Goal: Task Accomplishment & Management: Manage account settings

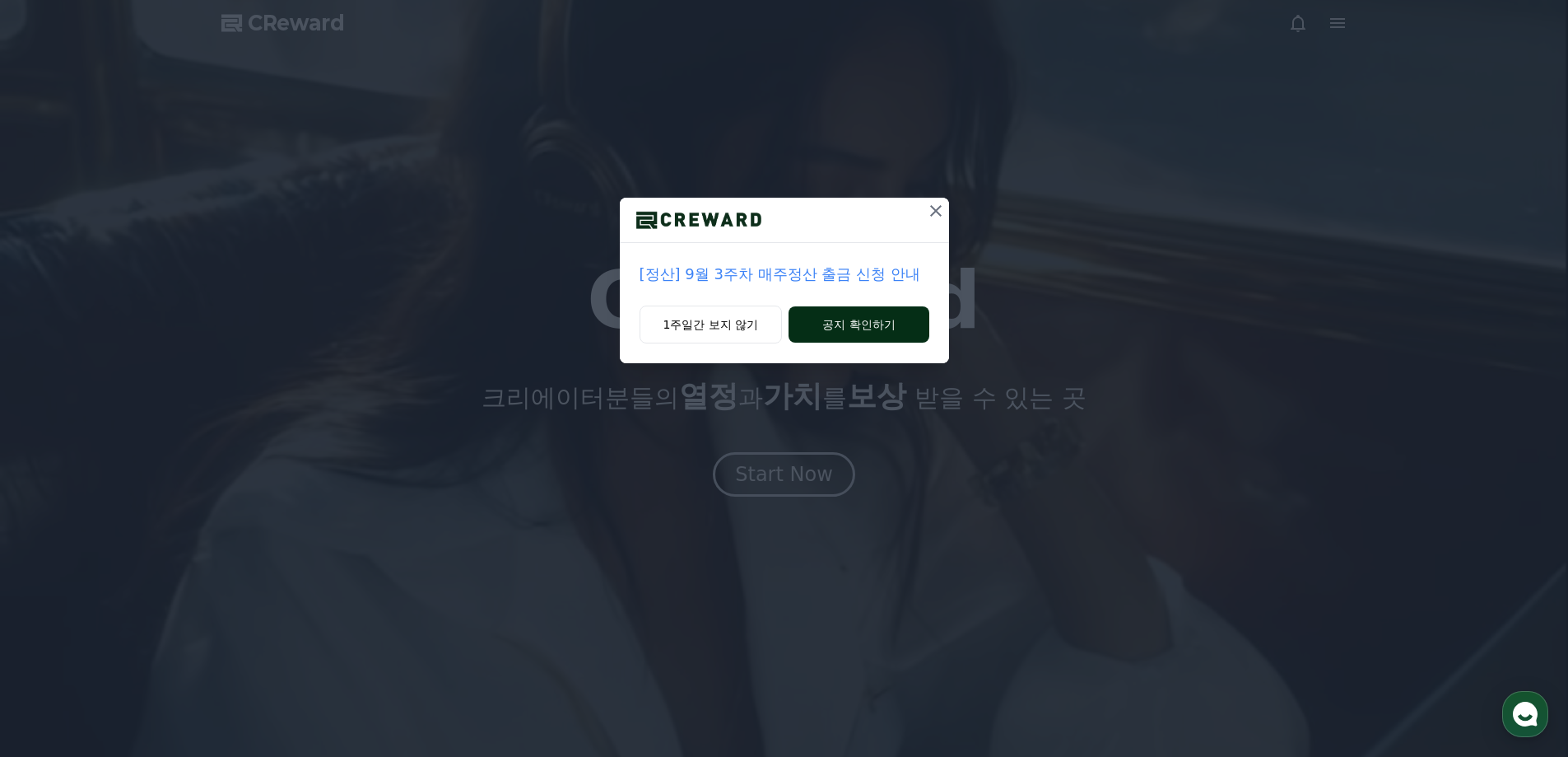
click at [837, 332] on button "공지 확인하기" at bounding box center [858, 324] width 140 height 36
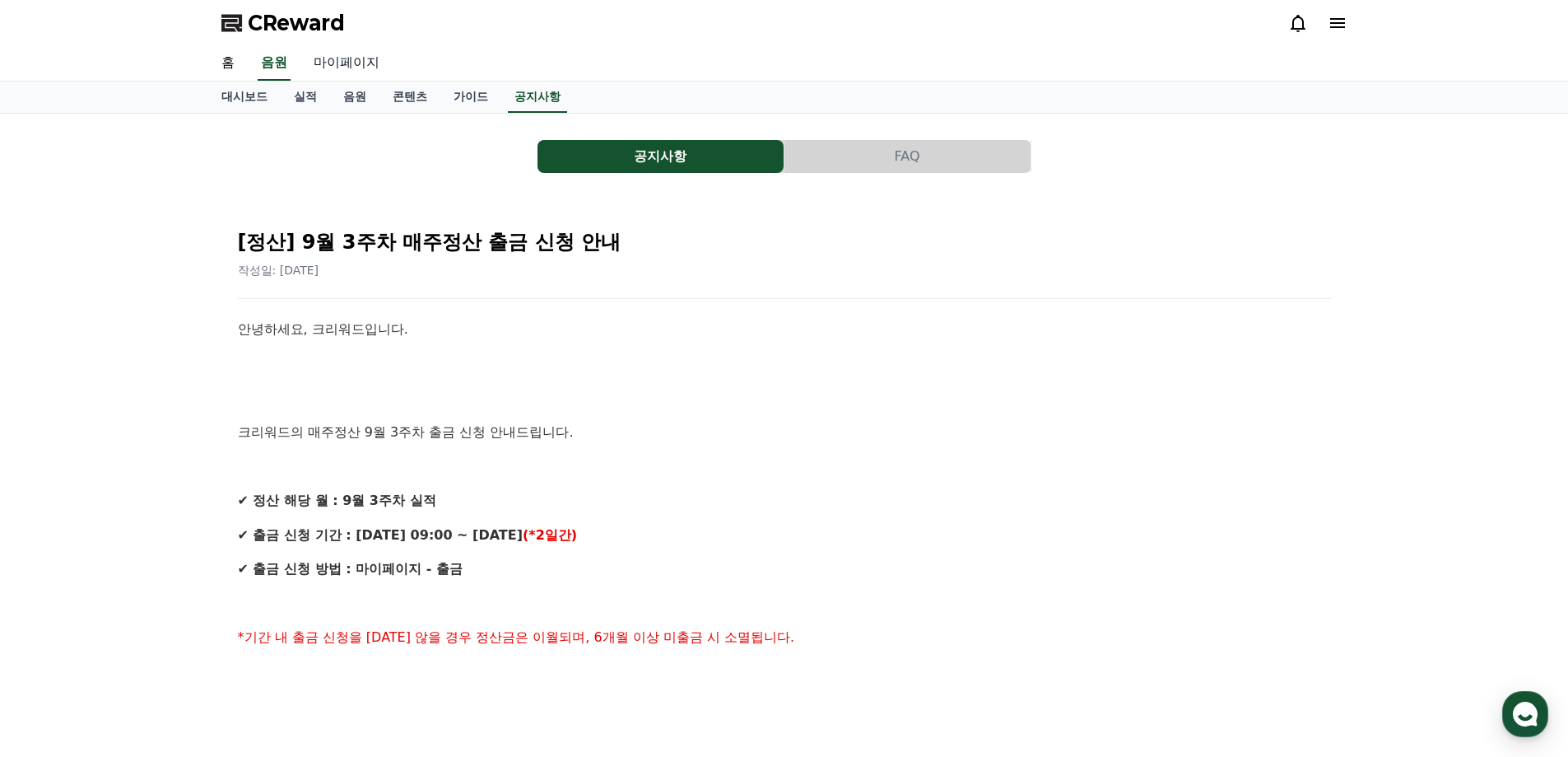
click at [340, 62] on link "마이페이지" at bounding box center [346, 63] width 92 height 35
select select "**********"
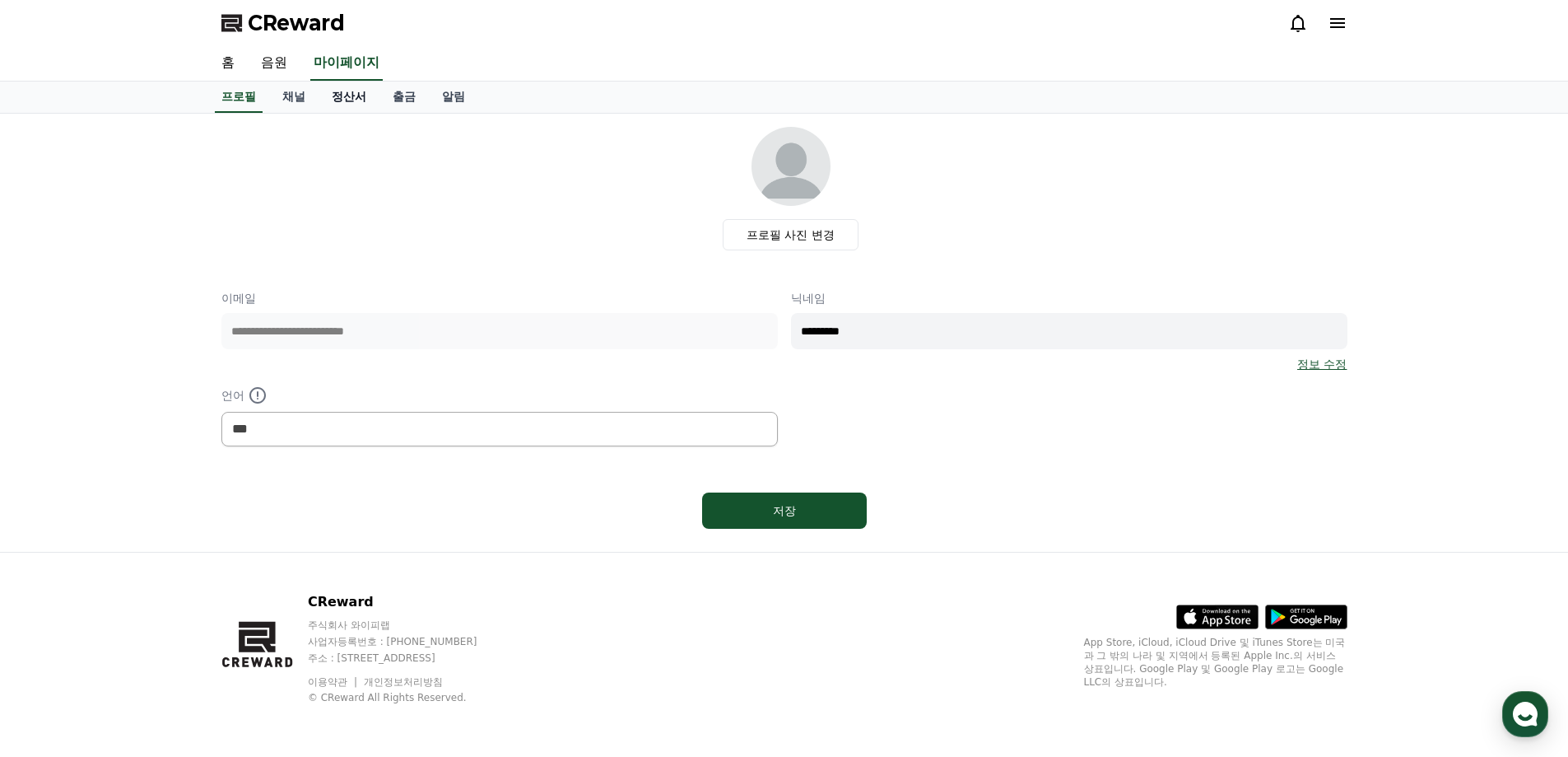
drag, startPoint x: 291, startPoint y: 103, endPoint x: 339, endPoint y: 112, distance: 48.8
click at [292, 102] on link "채널" at bounding box center [293, 97] width 49 height 31
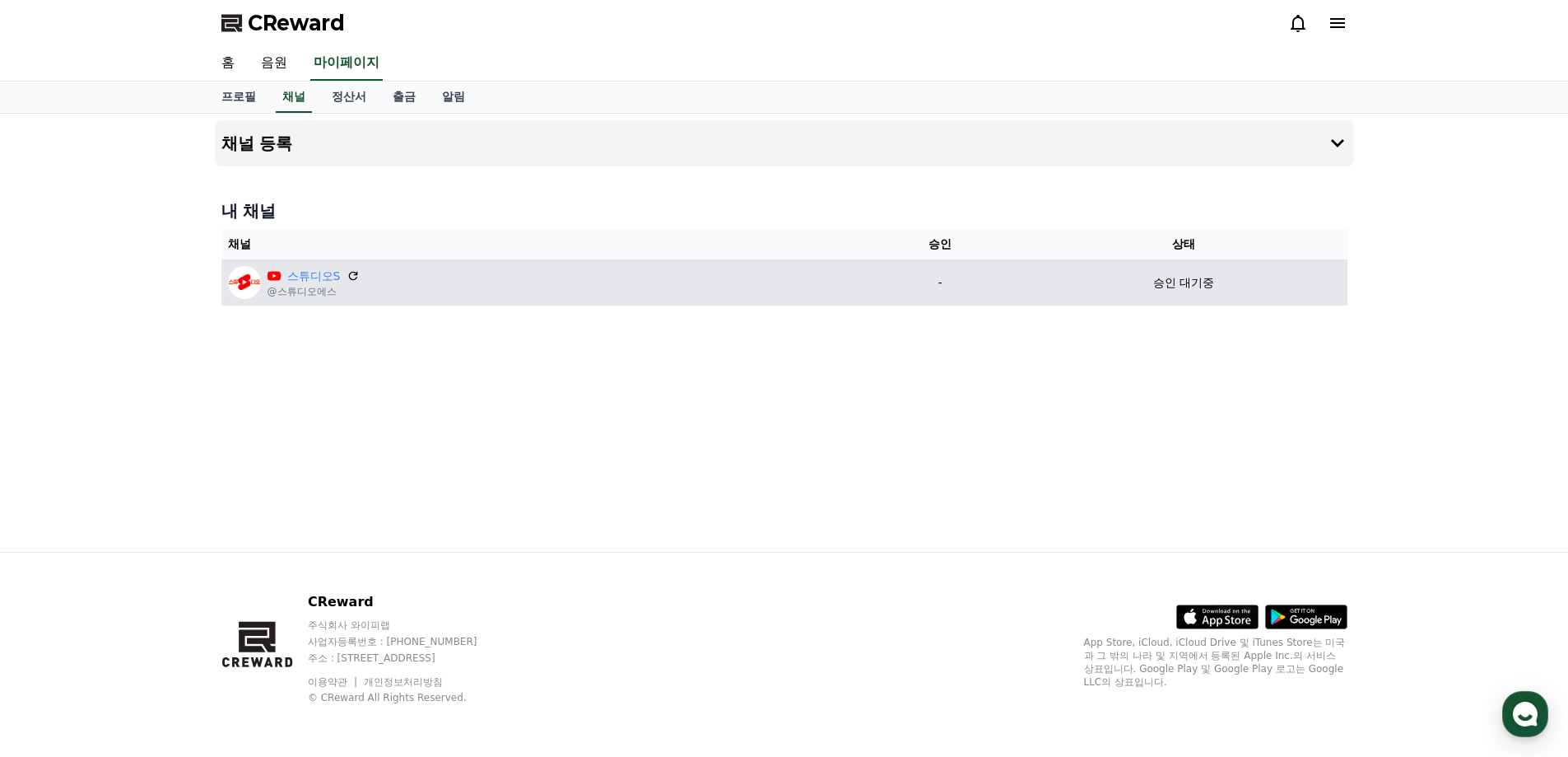
click at [466, 286] on div "스튜디오S @스튜디오에스" at bounding box center [541, 282] width 626 height 33
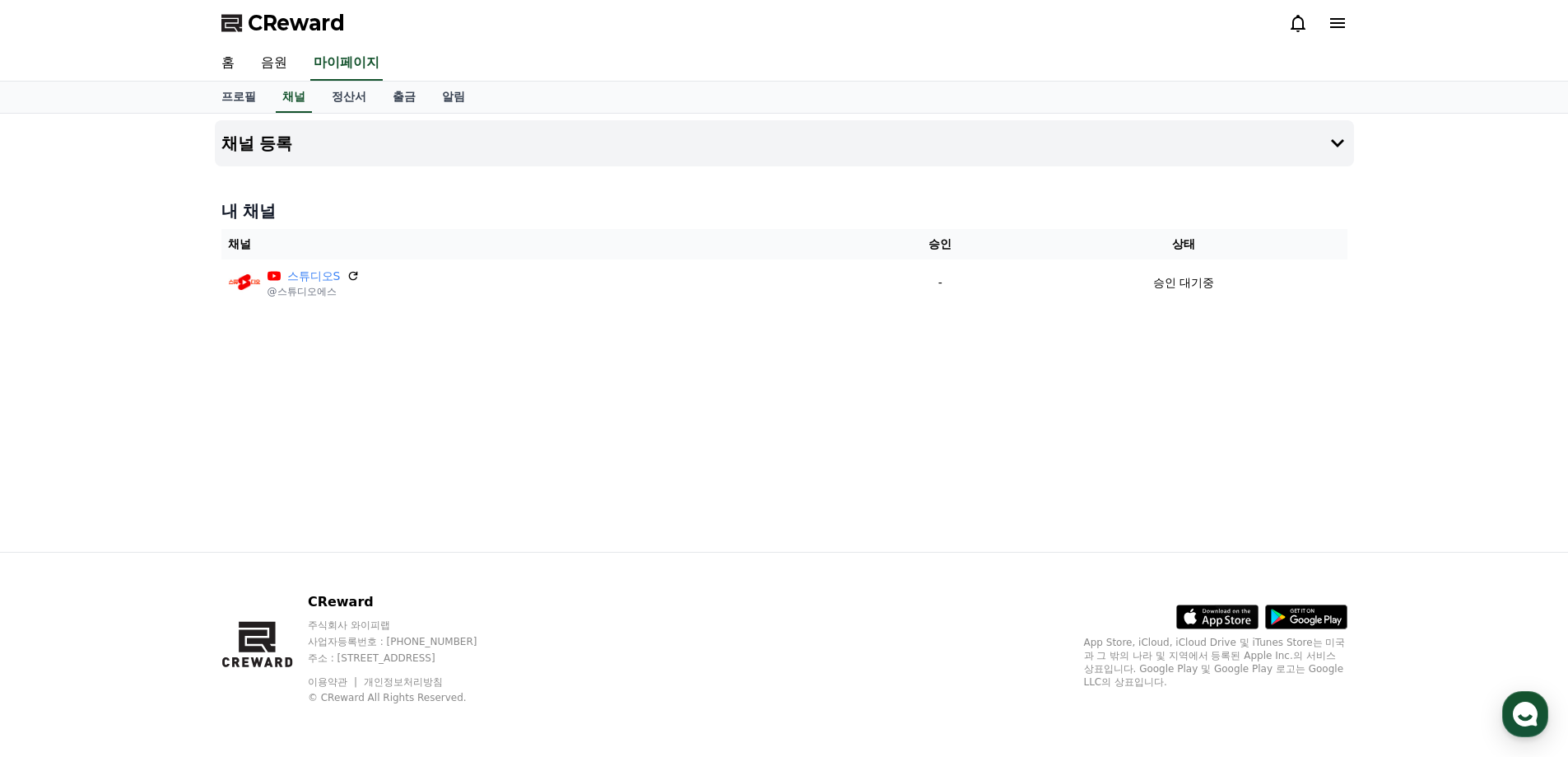
click at [305, 22] on span "CReward" at bounding box center [296, 22] width 97 height 26
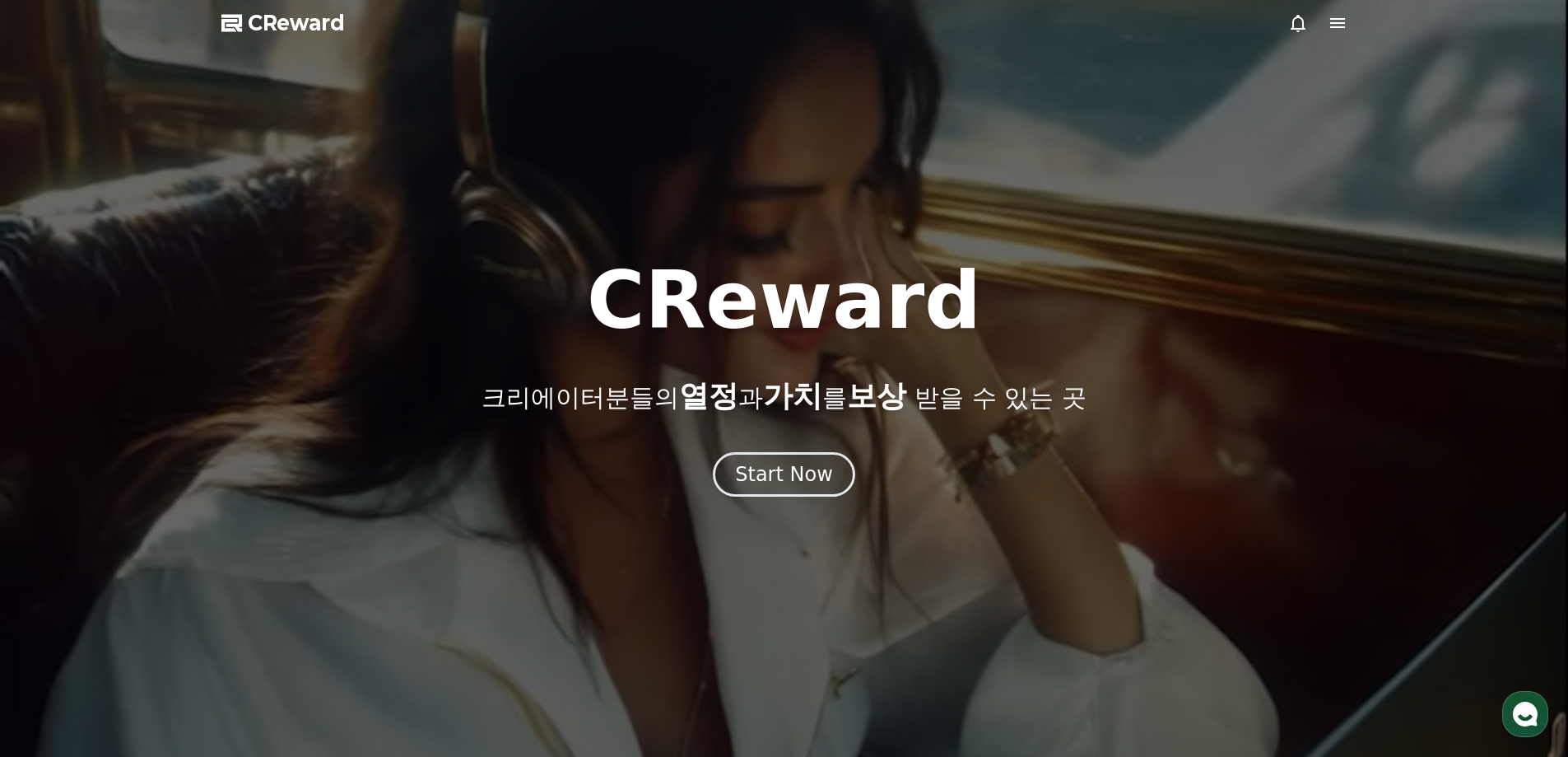
click at [1336, 21] on icon at bounding box center [1337, 23] width 20 height 20
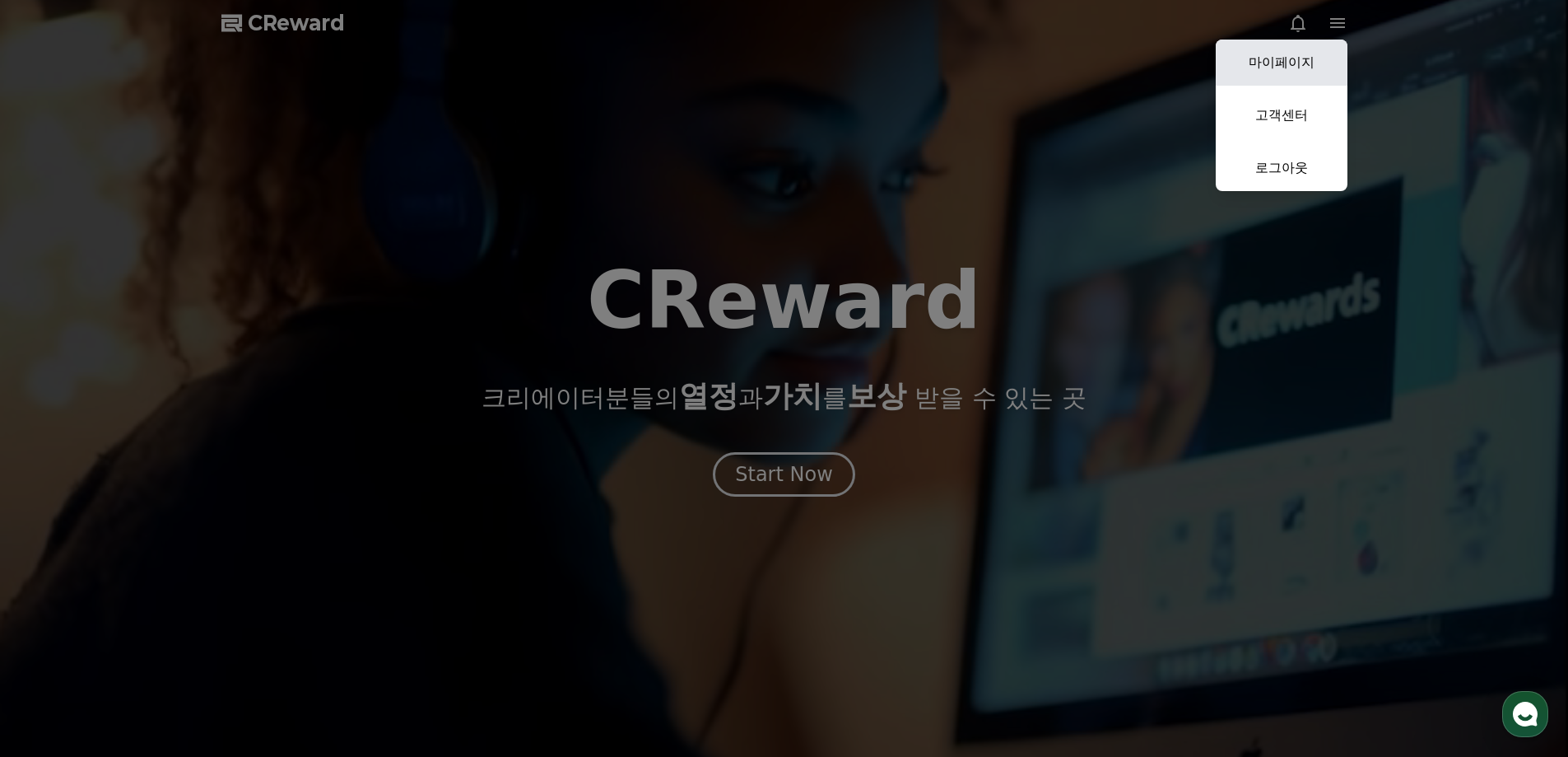
click at [1296, 63] on link "마이페이지" at bounding box center [1281, 62] width 132 height 46
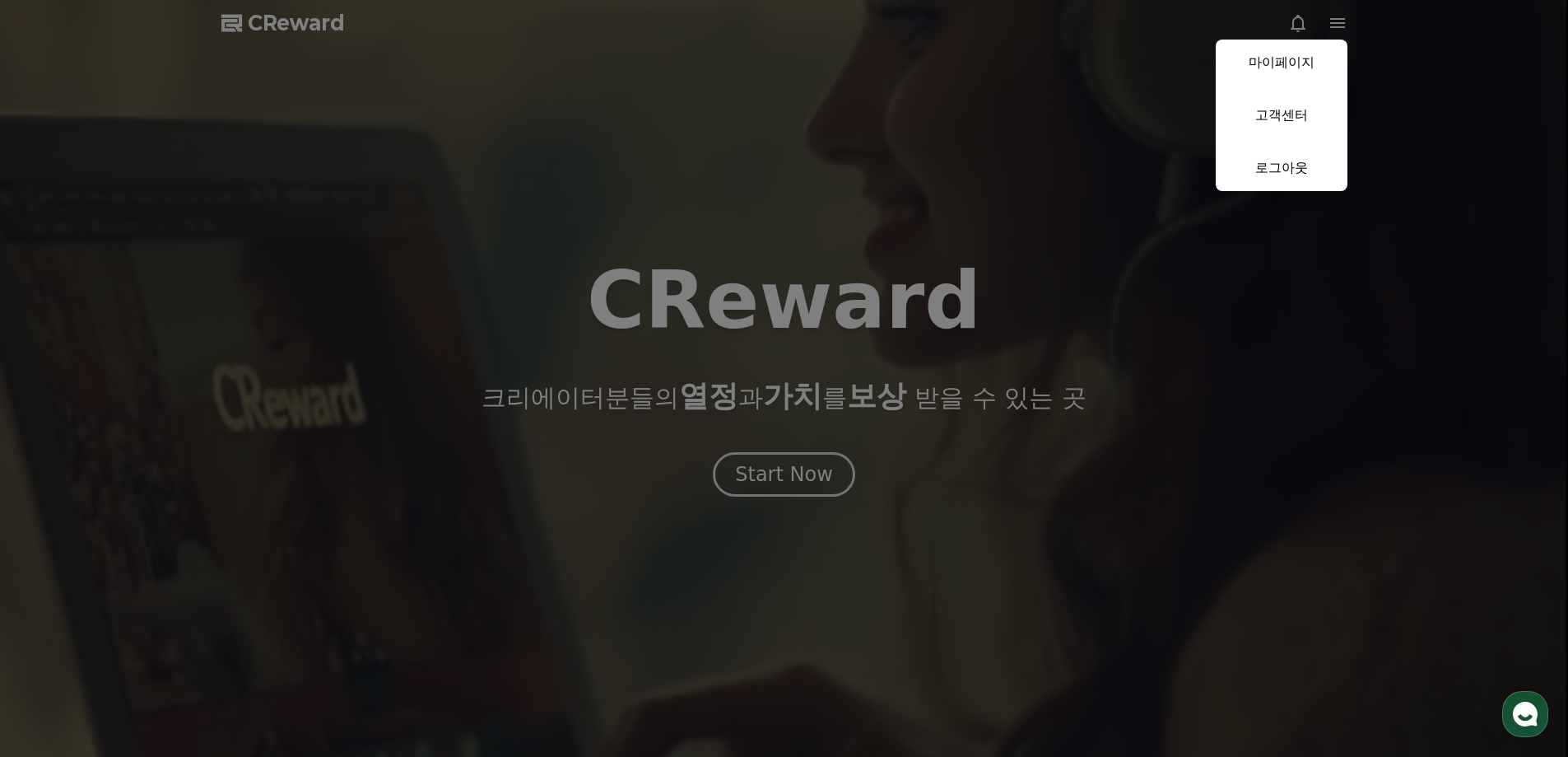
select select "**********"
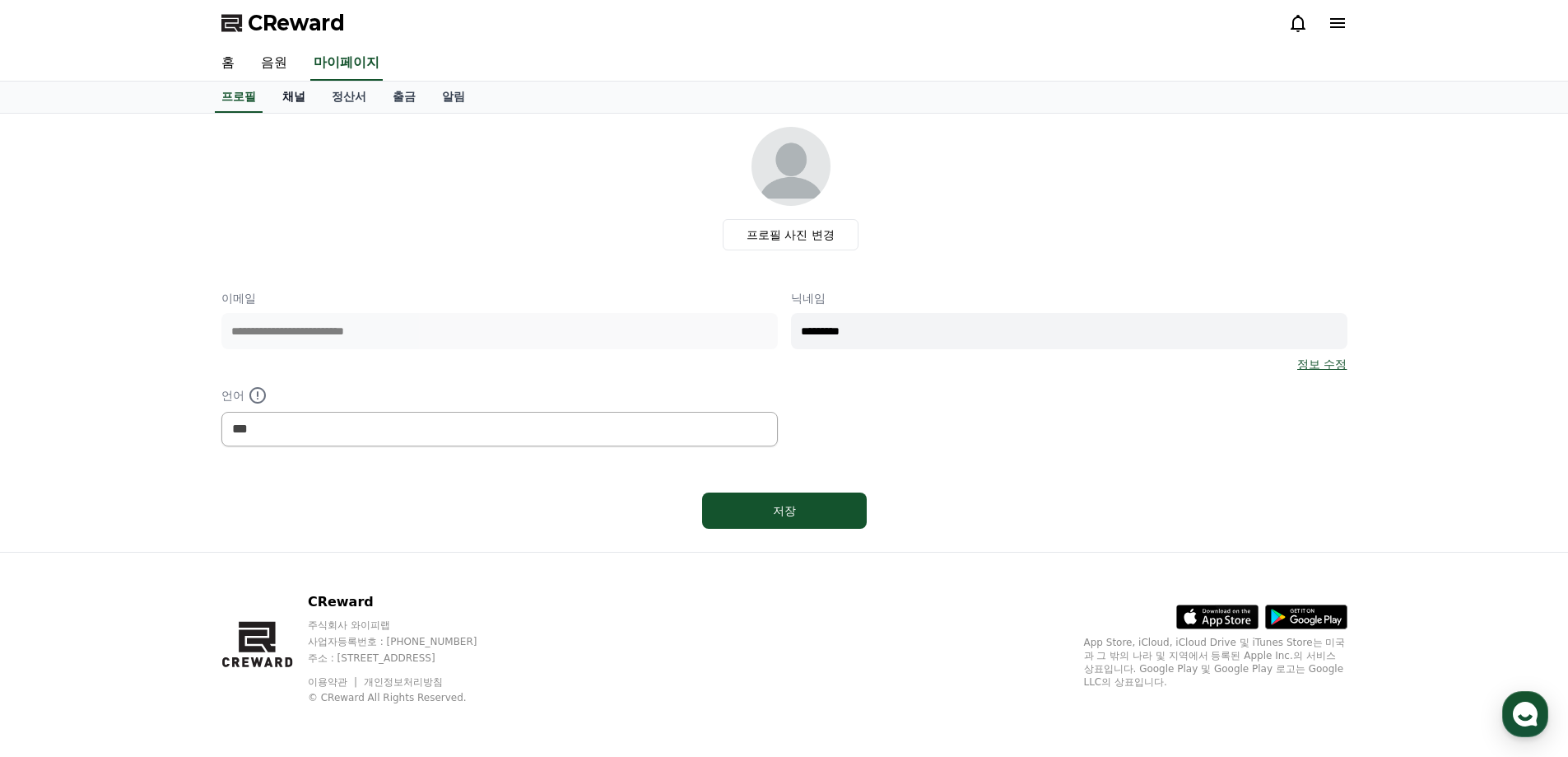
click at [286, 95] on link "채널" at bounding box center [293, 97] width 49 height 31
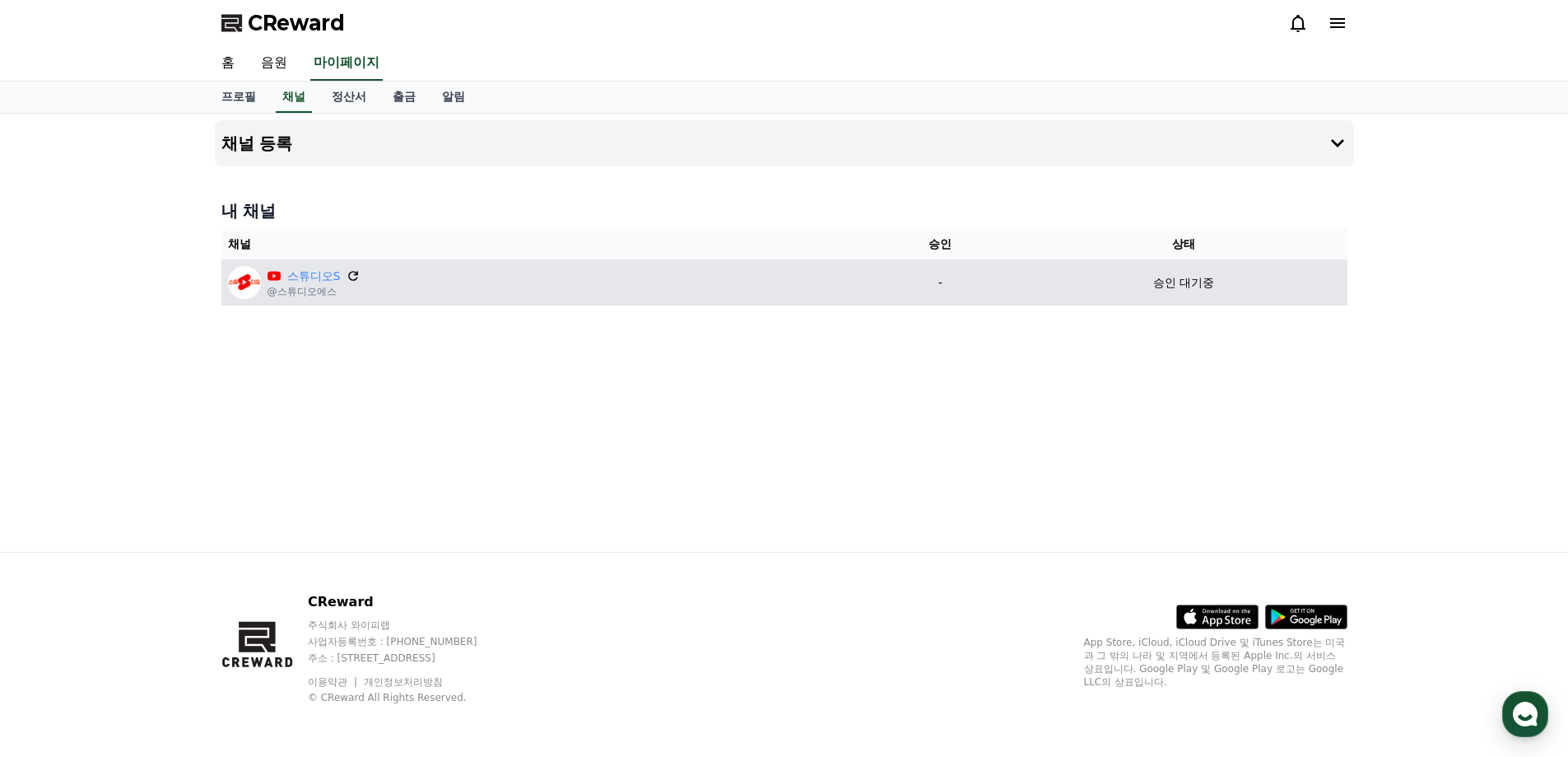
click at [356, 273] on icon at bounding box center [354, 276] width 10 height 10
click at [1175, 291] on p "승인 대기중" at bounding box center [1184, 282] width 61 height 17
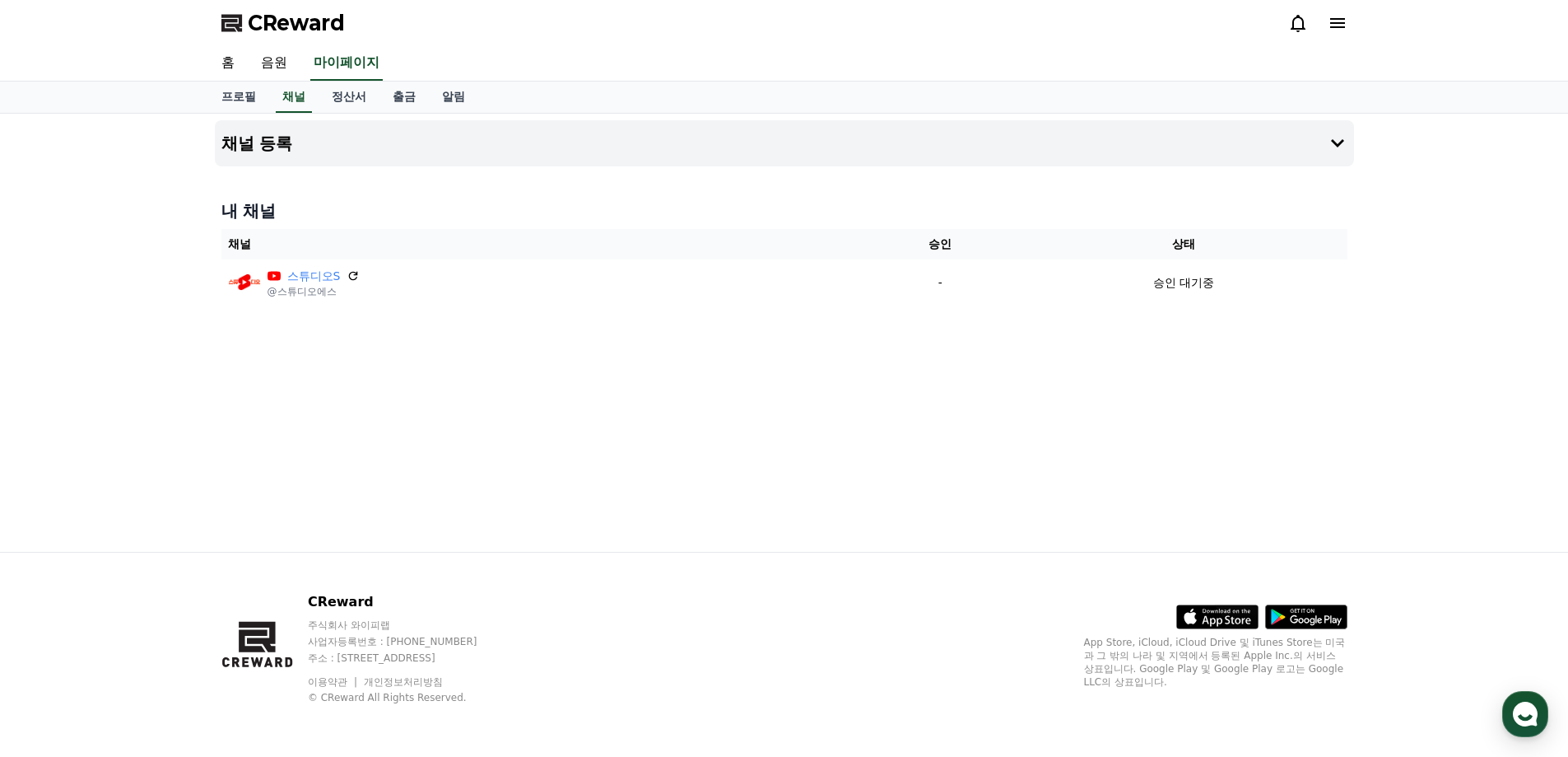
click at [1330, 23] on icon at bounding box center [1337, 22] width 15 height 10
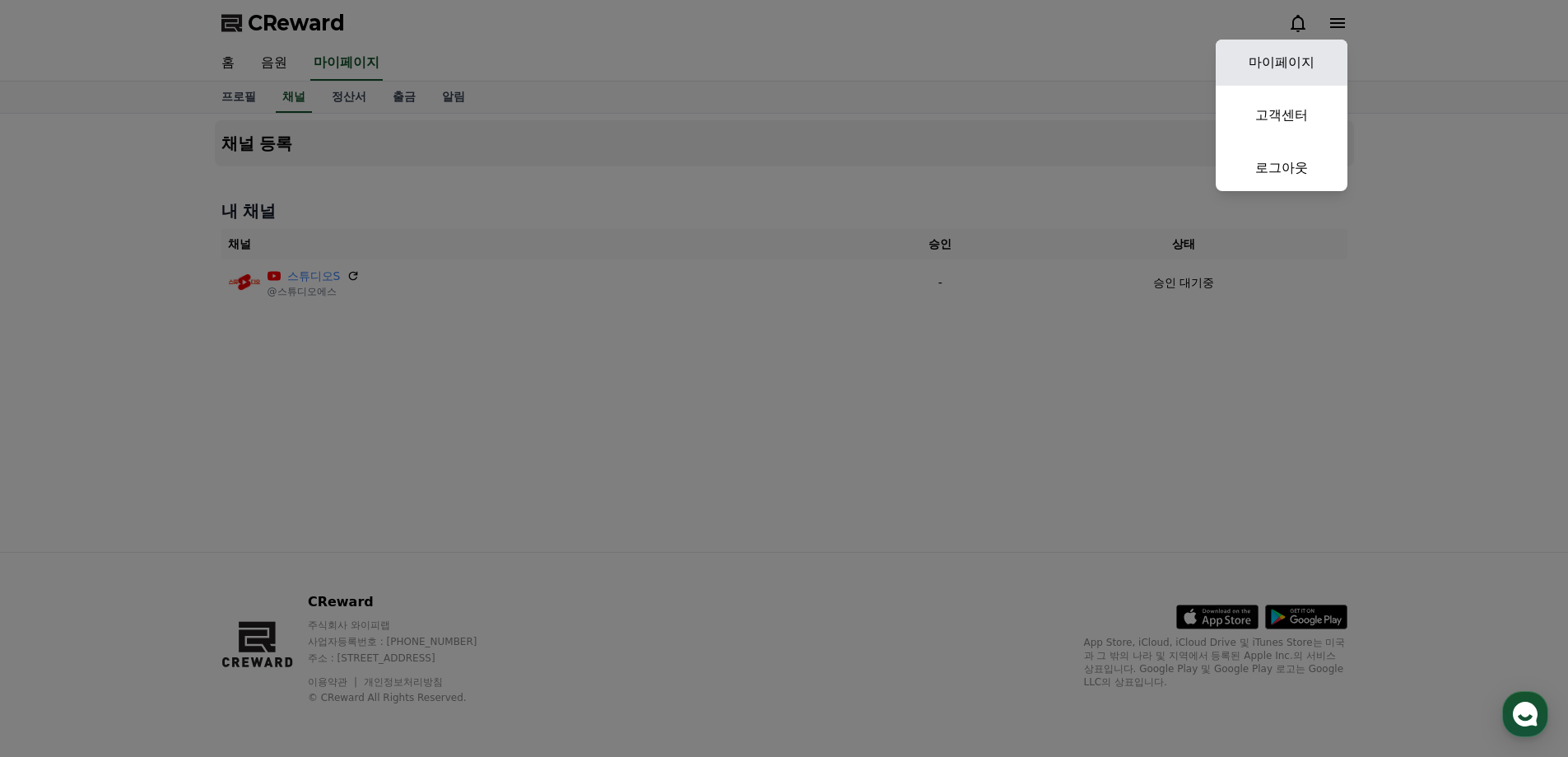
click at [1299, 72] on link "마이페이지" at bounding box center [1281, 62] width 132 height 46
select select "**********"
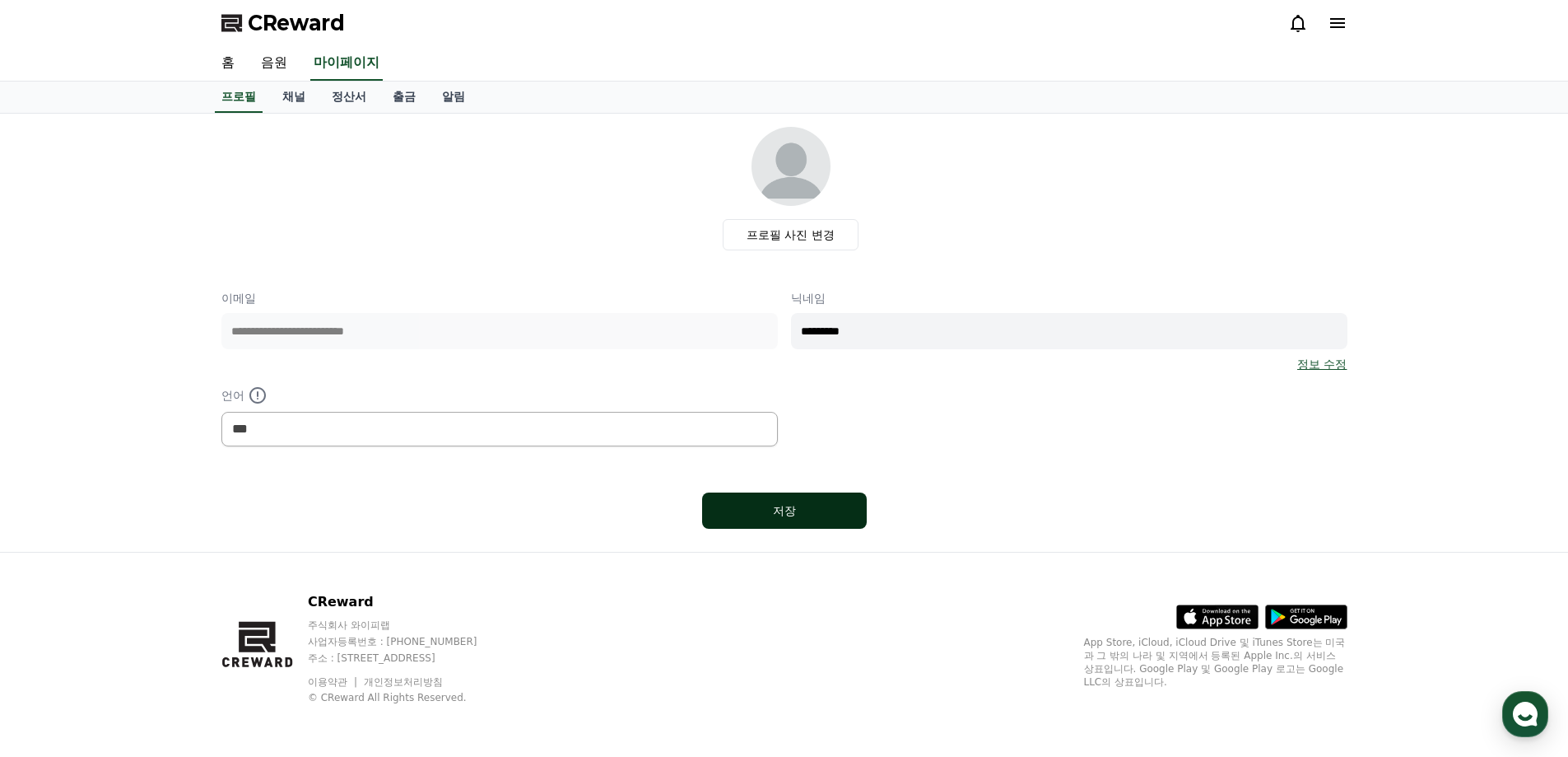
drag, startPoint x: 805, startPoint y: 504, endPoint x: 798, endPoint y: 498, distance: 9.2
click at [805, 505] on div "저장" at bounding box center [784, 510] width 99 height 16
select select "**********"
click at [269, 66] on link "음원" at bounding box center [274, 63] width 53 height 35
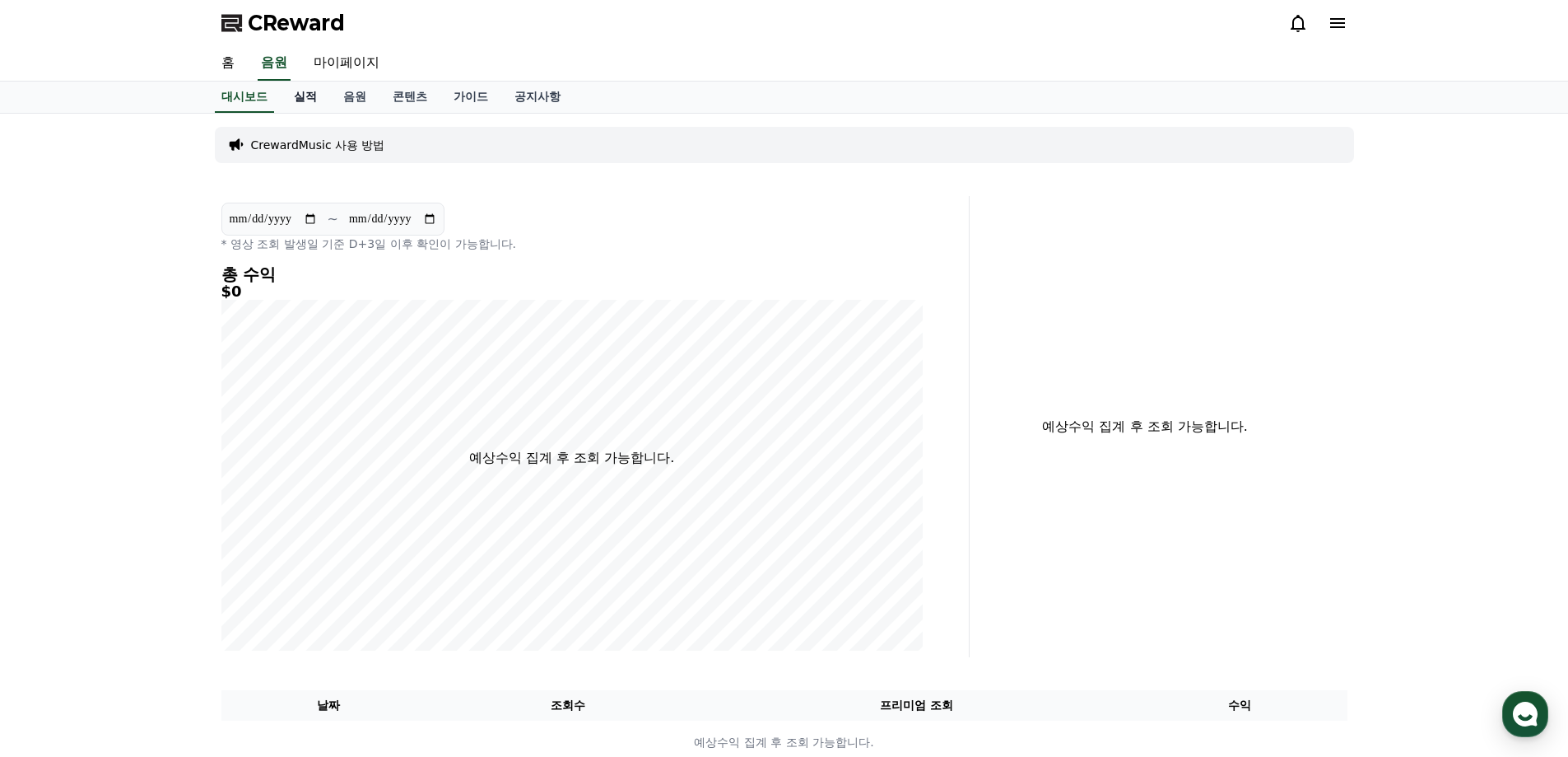
click at [293, 96] on link "실적" at bounding box center [305, 97] width 49 height 31
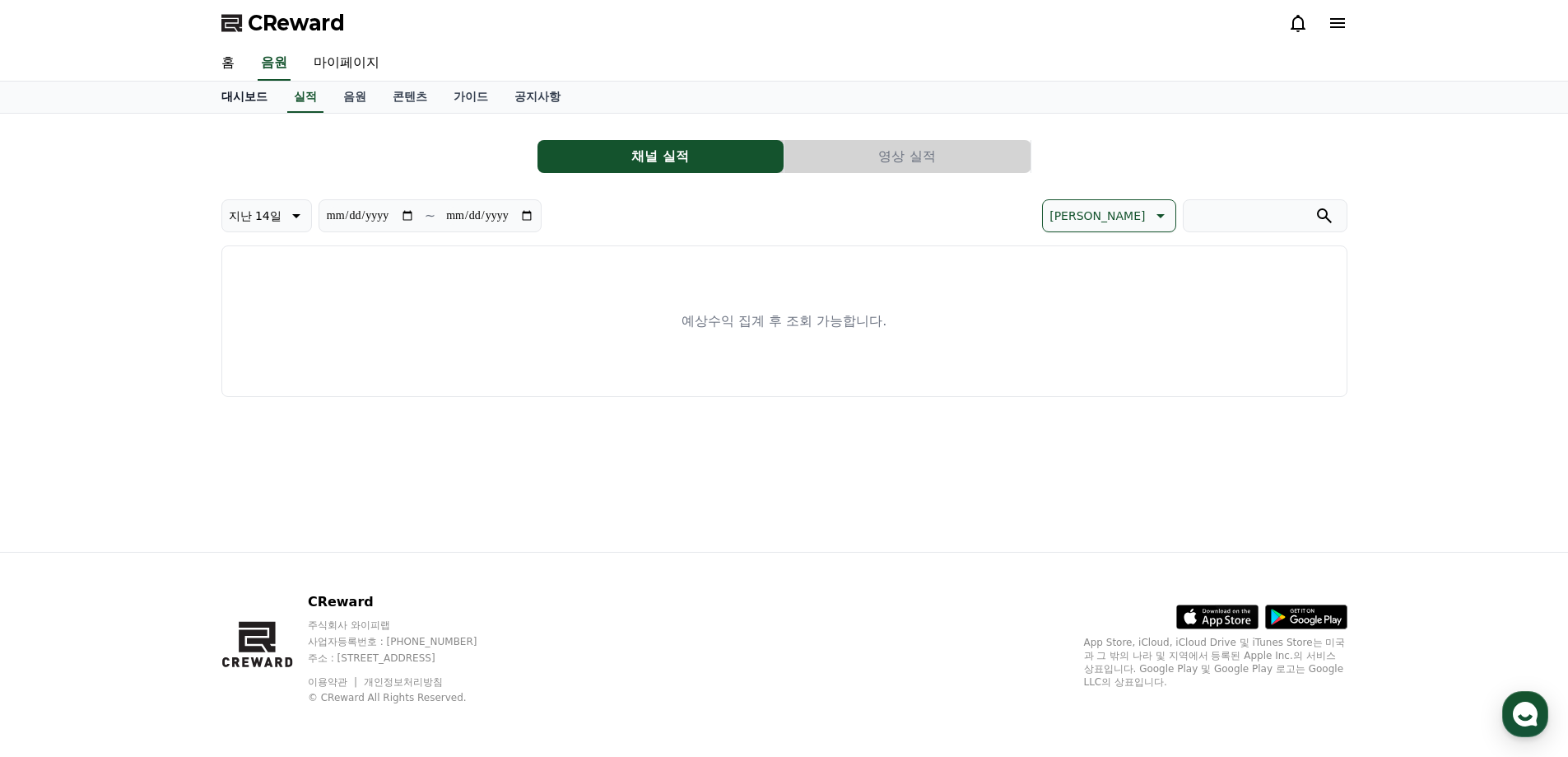
click at [235, 101] on link "대시보드" at bounding box center [244, 97] width 73 height 31
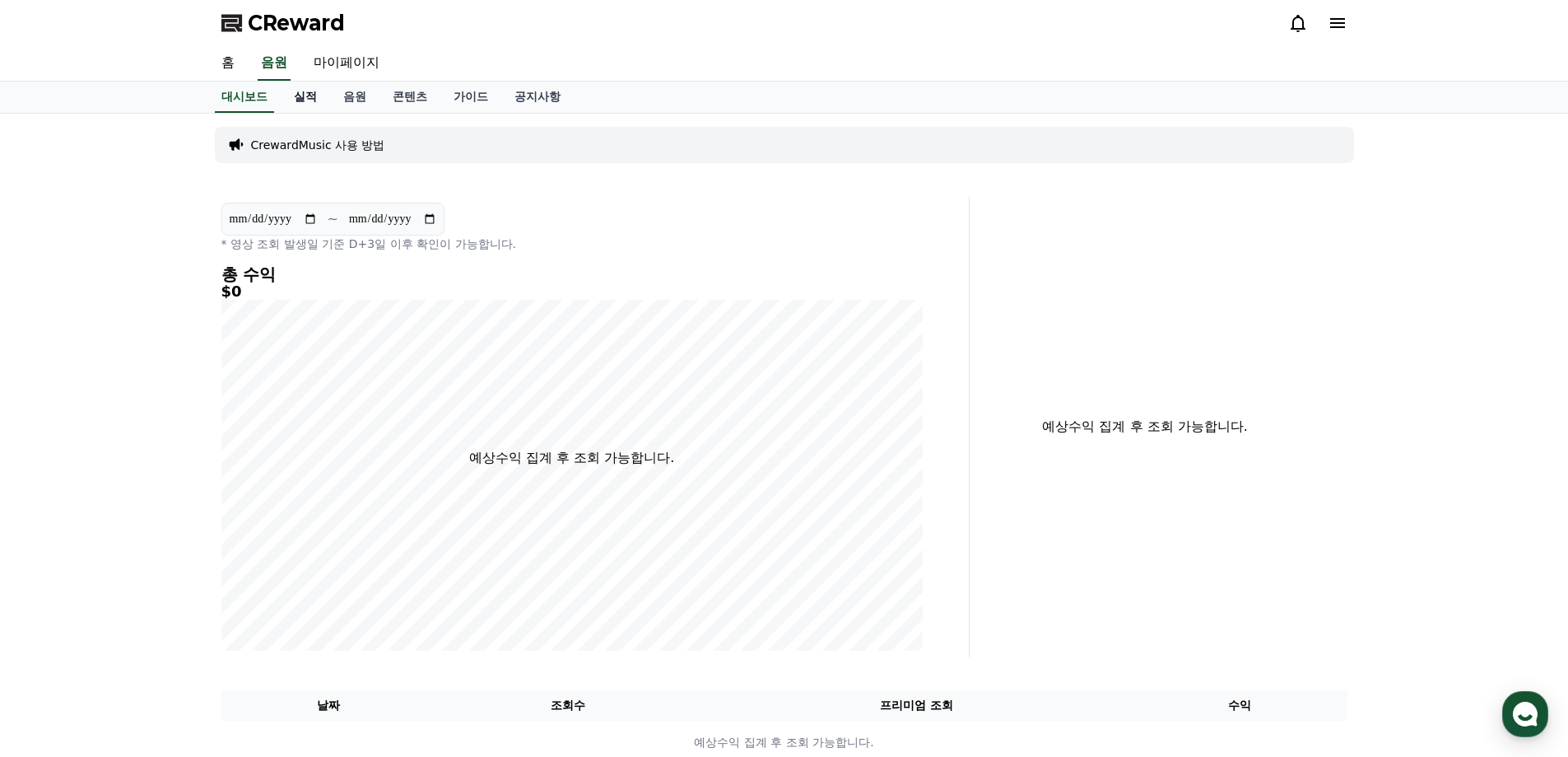
click at [312, 101] on link "실적" at bounding box center [305, 97] width 49 height 31
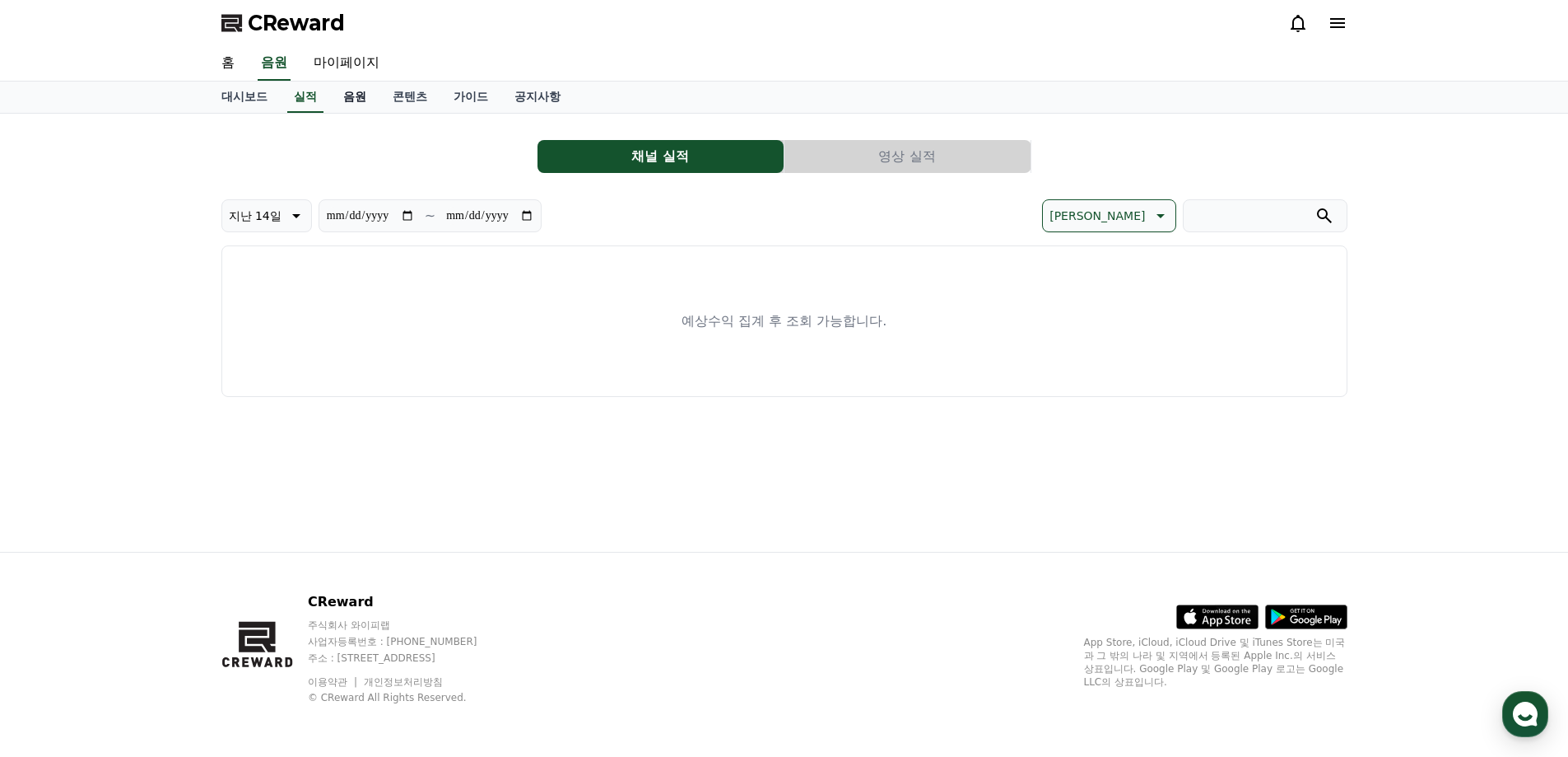
click at [354, 101] on link "음원" at bounding box center [355, 97] width 49 height 31
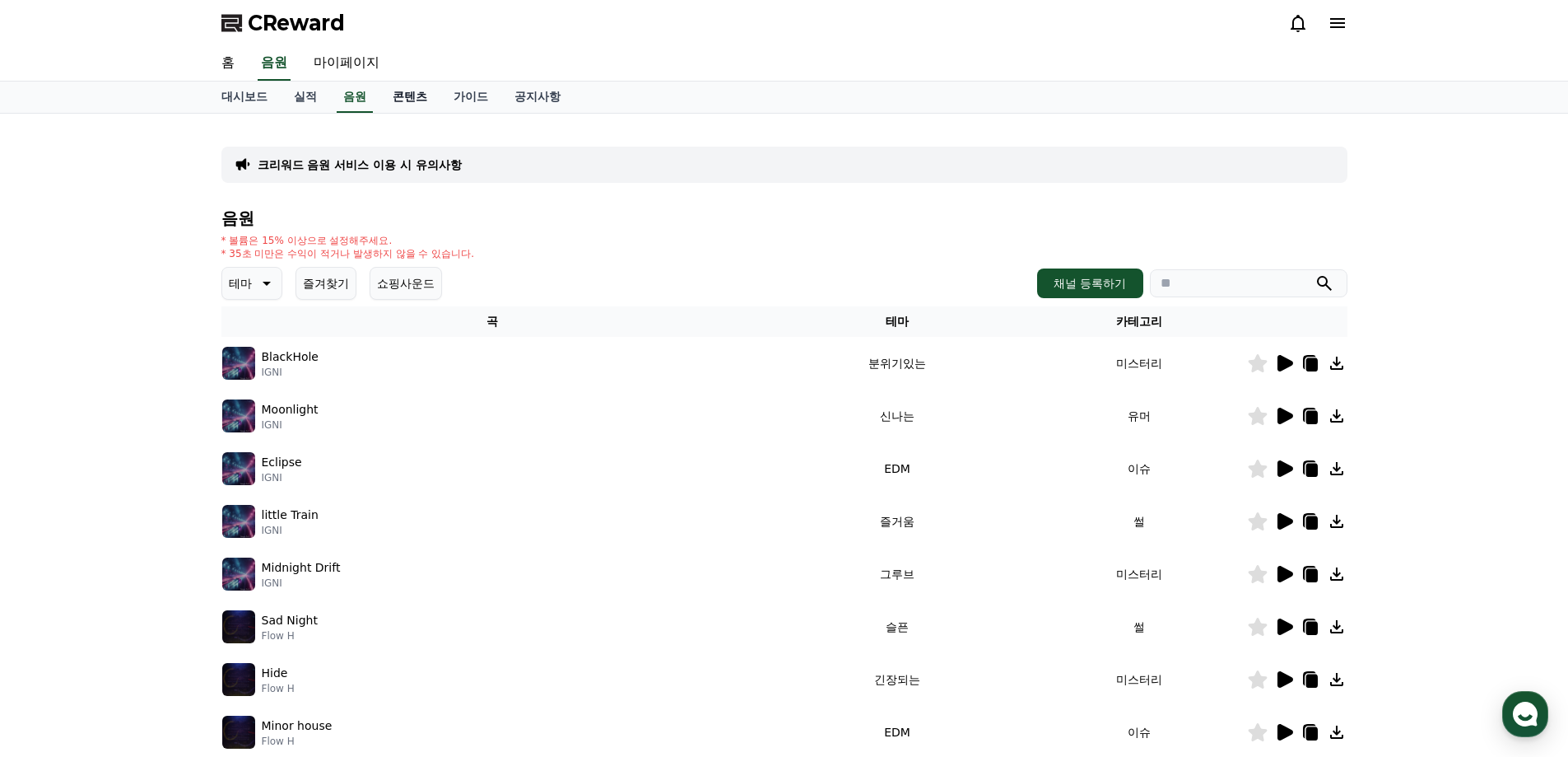
click at [387, 99] on link "콘텐츠" at bounding box center [410, 97] width 61 height 31
click at [411, 98] on link "콘텐츠" at bounding box center [409, 97] width 48 height 31
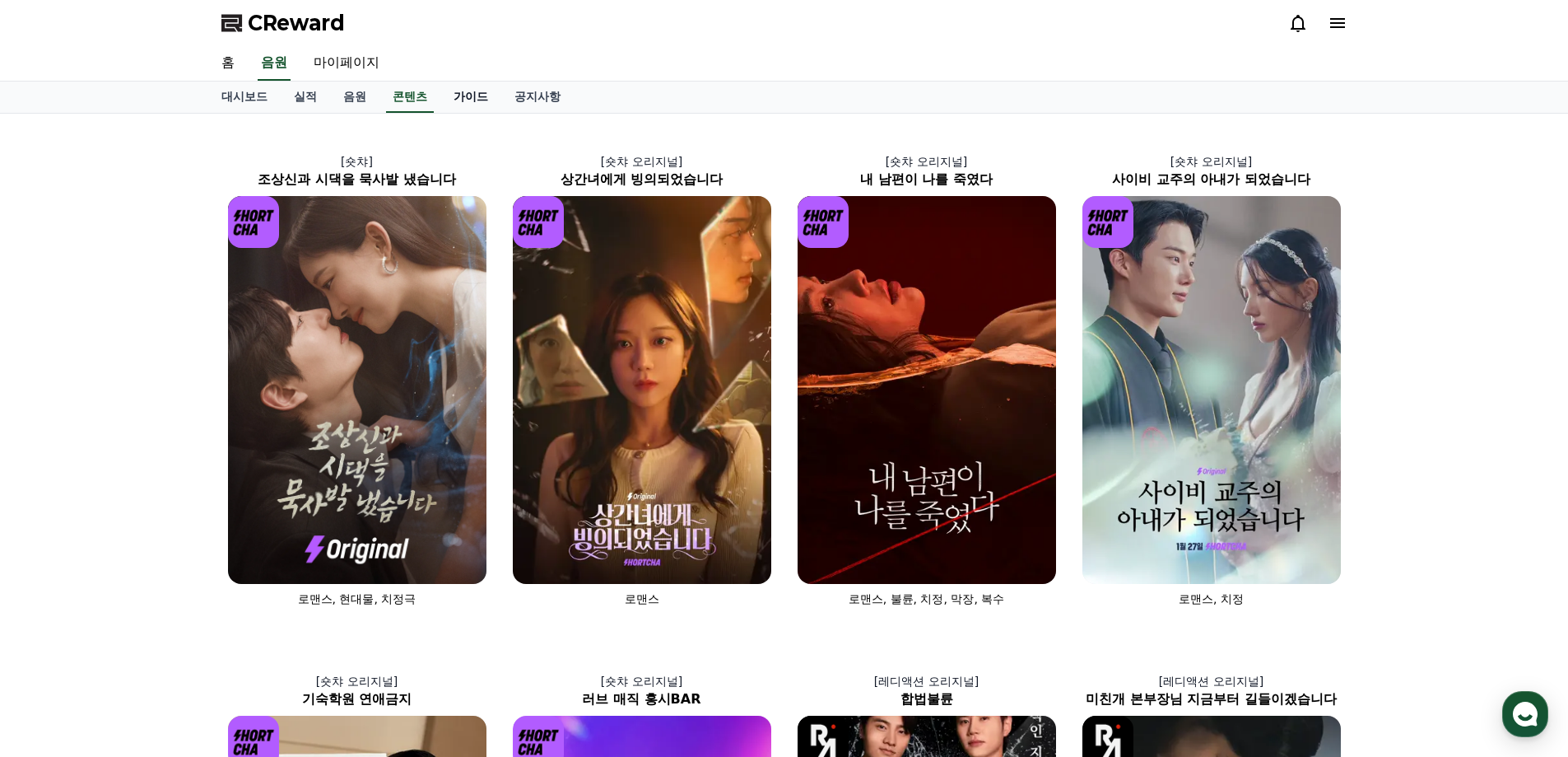
drag, startPoint x: 466, startPoint y: 92, endPoint x: 480, endPoint y: 92, distance: 14.0
click at [467, 92] on link "가이드" at bounding box center [471, 97] width 61 height 31
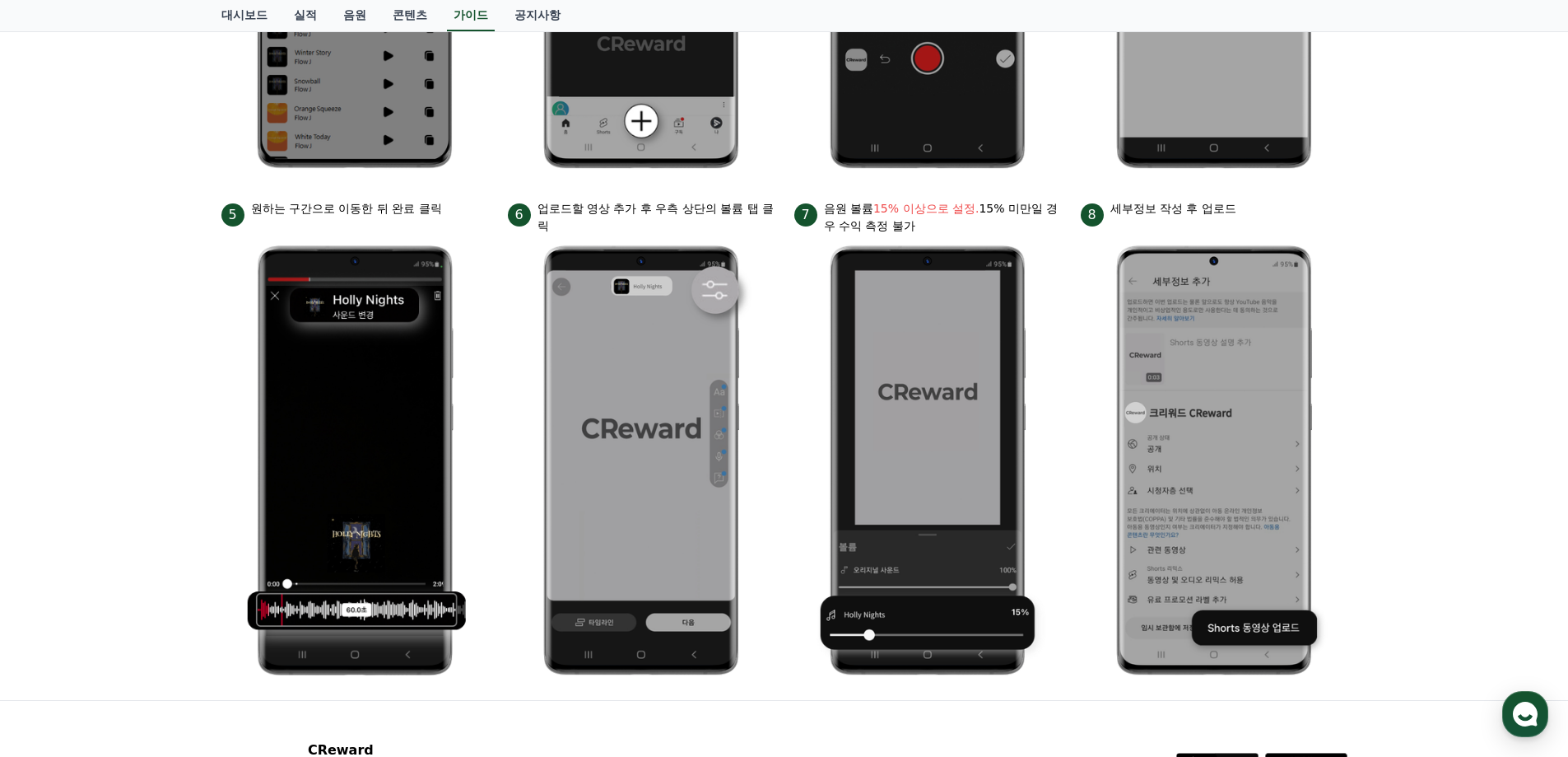
scroll to position [494, 0]
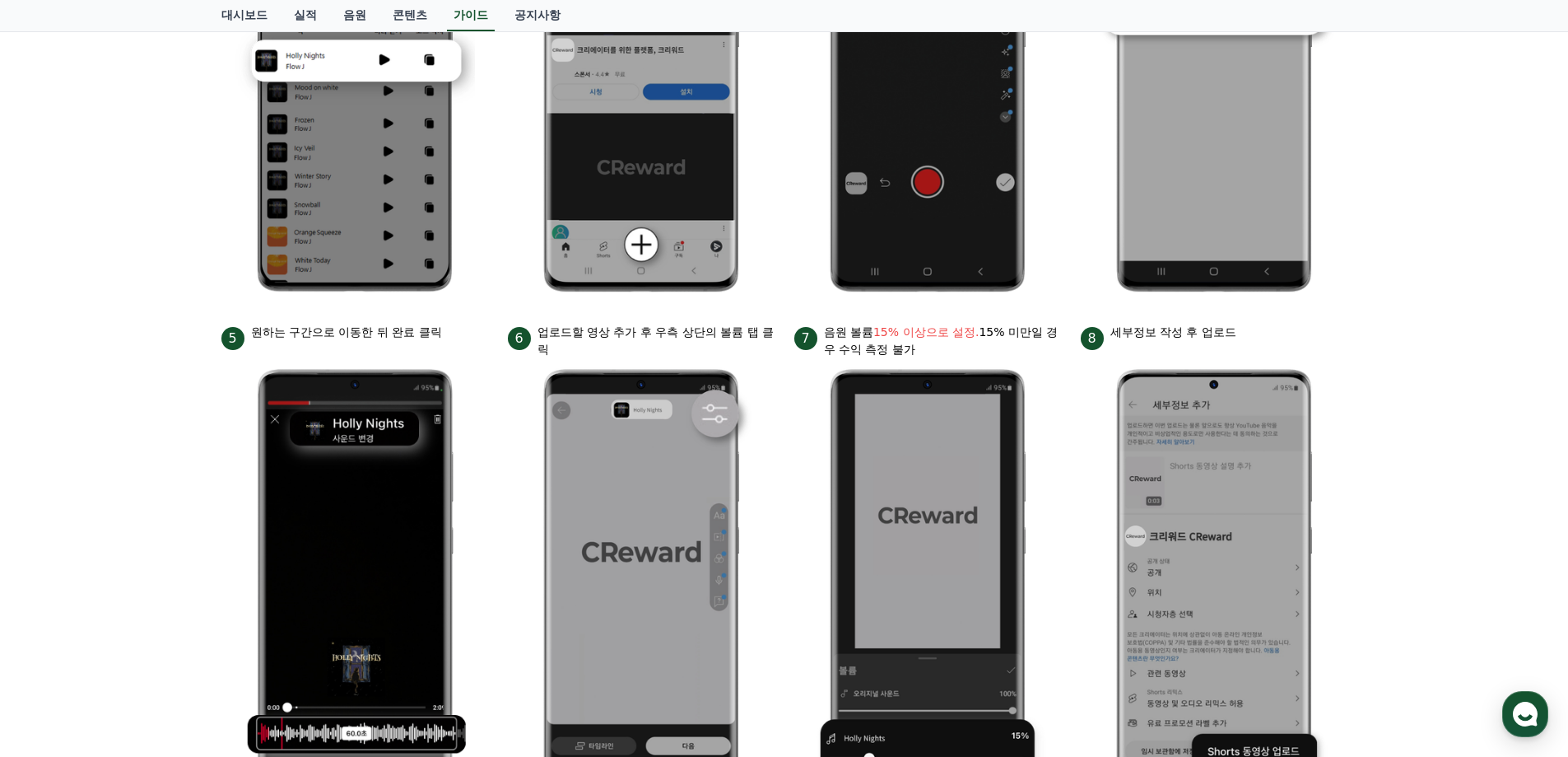
drag, startPoint x: 531, startPoint y: 9, endPoint x: 555, endPoint y: 16, distance: 25.0
click at [531, 10] on link "공지사항" at bounding box center [537, 15] width 73 height 31
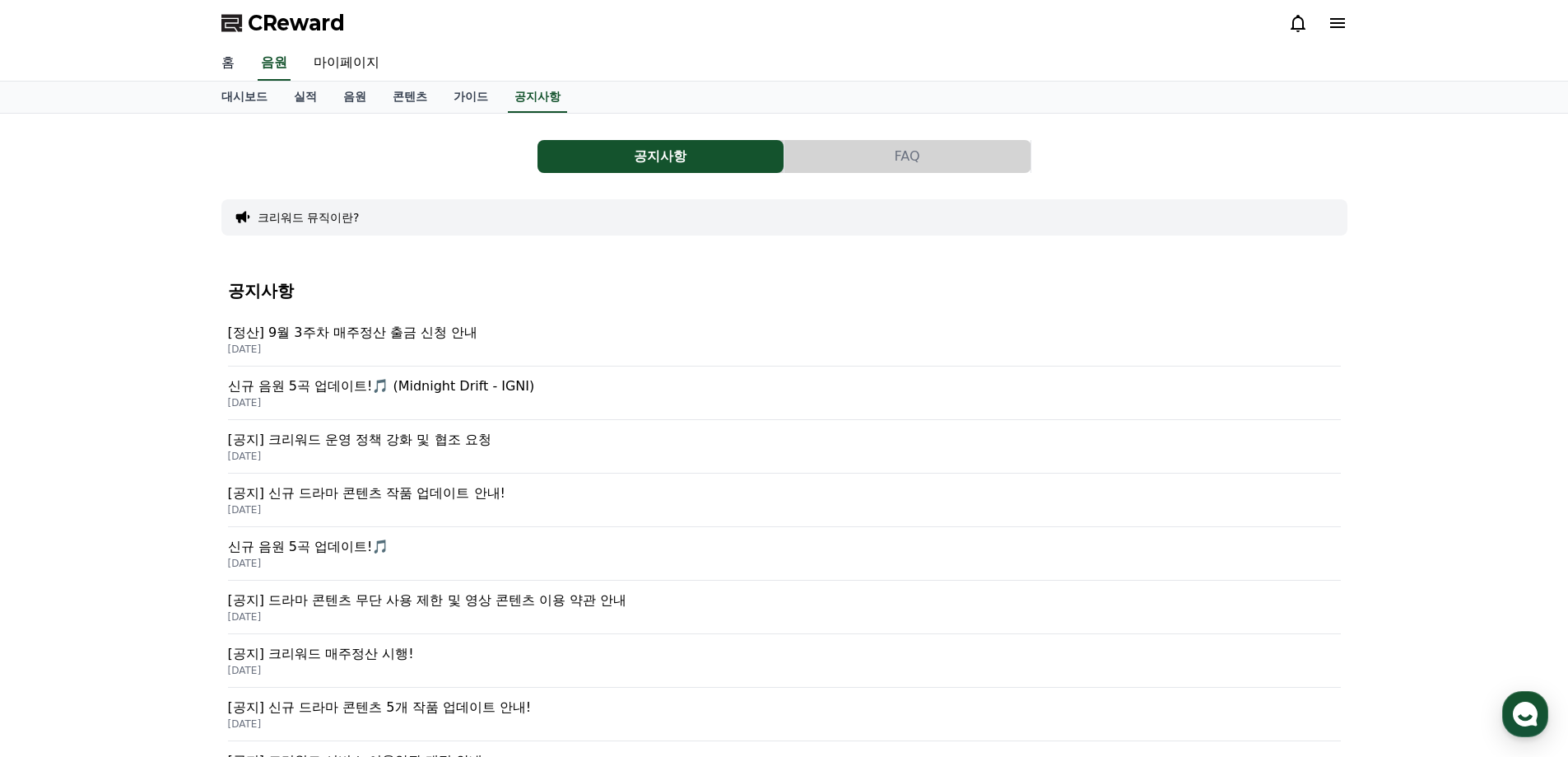
click at [233, 58] on link "홈" at bounding box center [228, 63] width 39 height 35
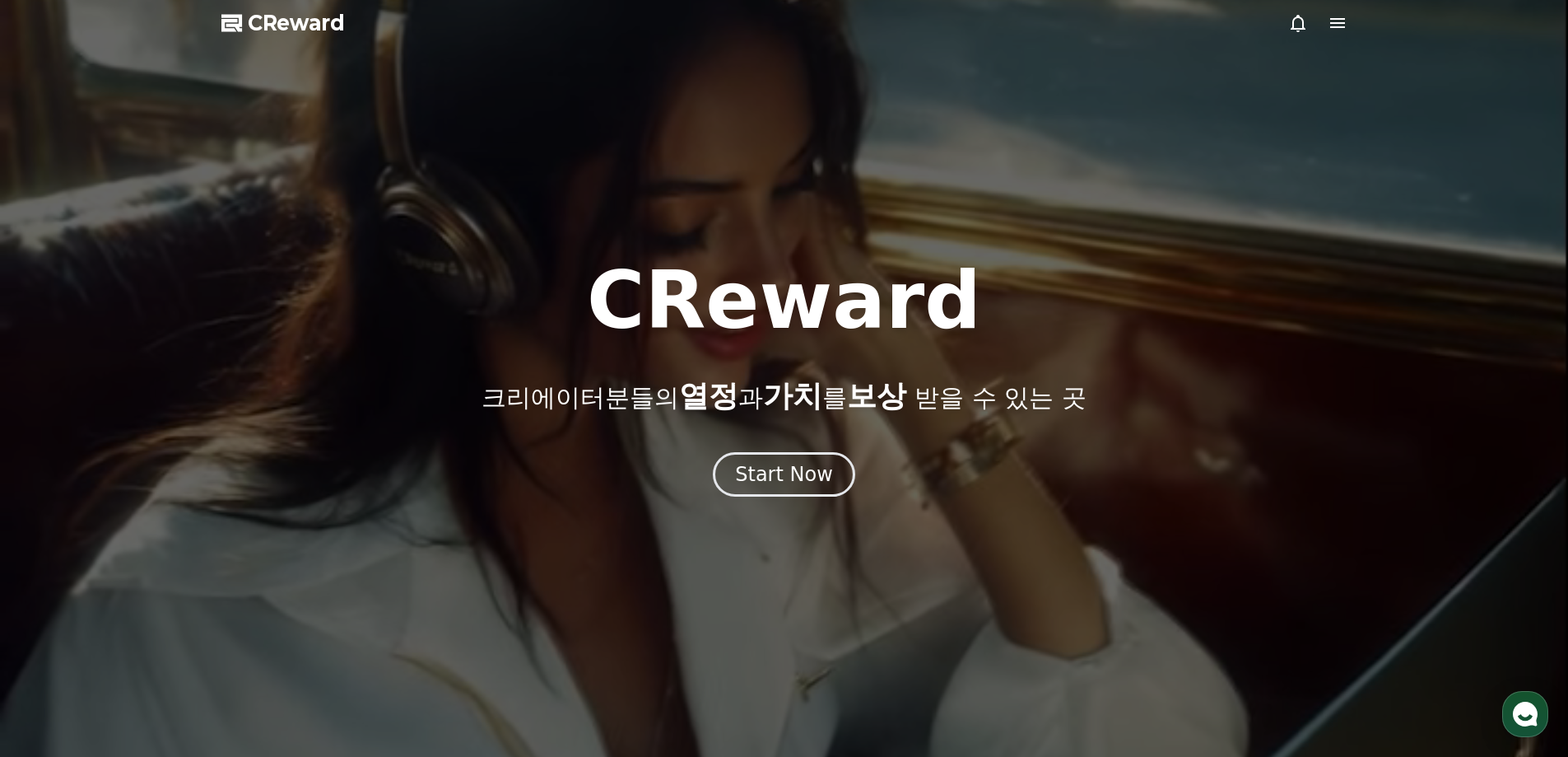
click at [1331, 24] on icon at bounding box center [1337, 22] width 15 height 10
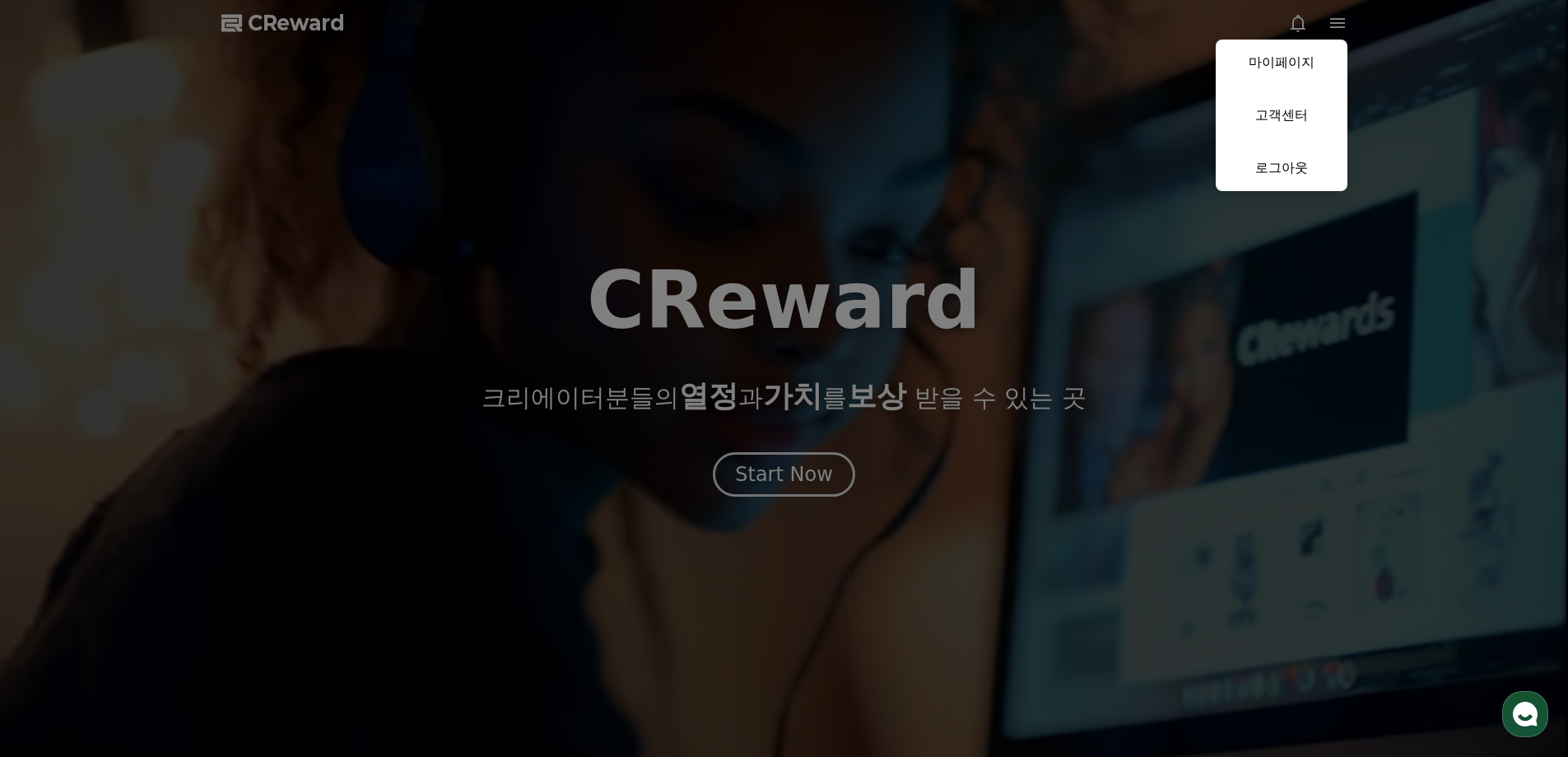
click at [1287, 73] on link "마이페이지" at bounding box center [1281, 62] width 132 height 46
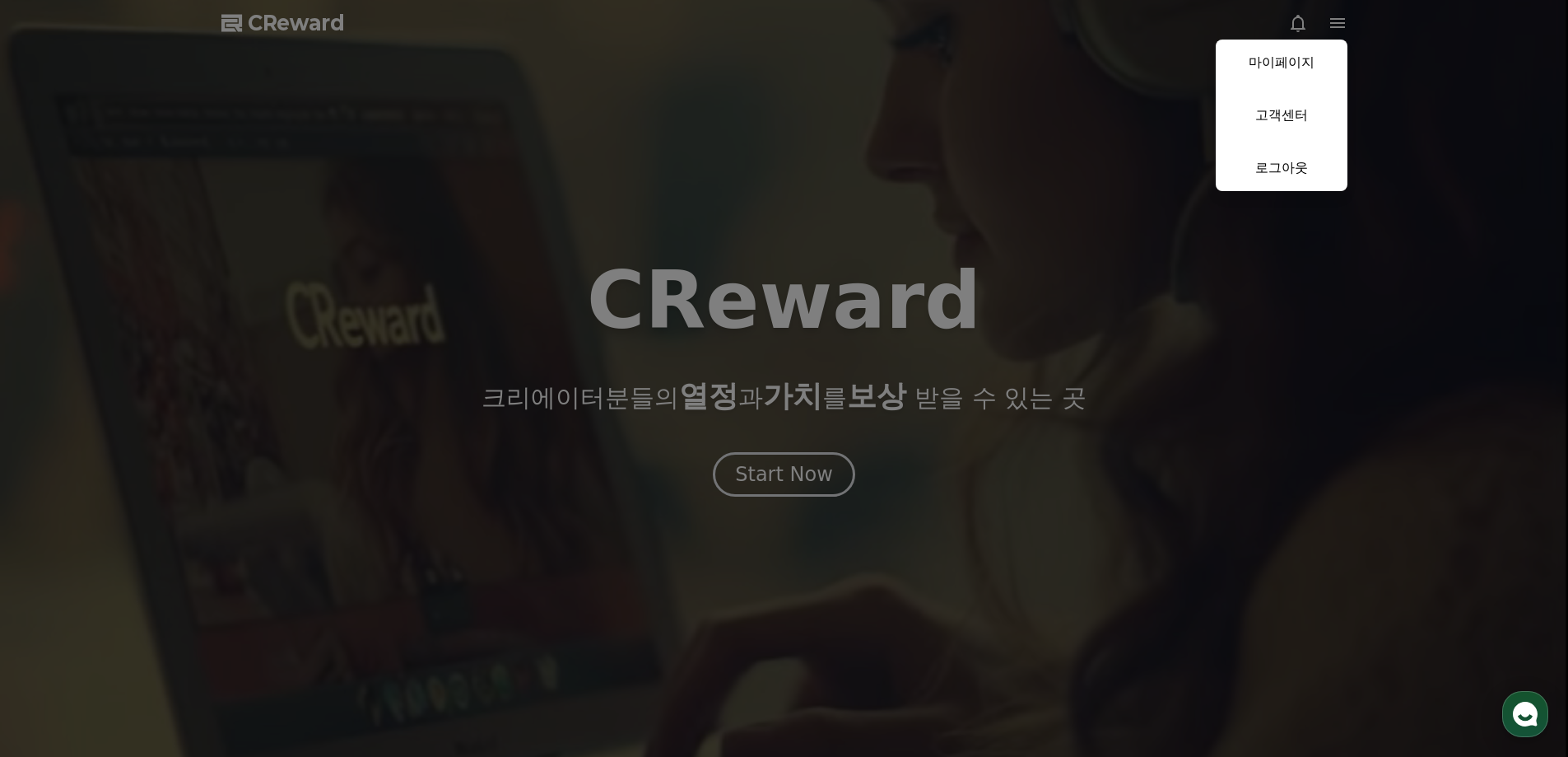
select select "**********"
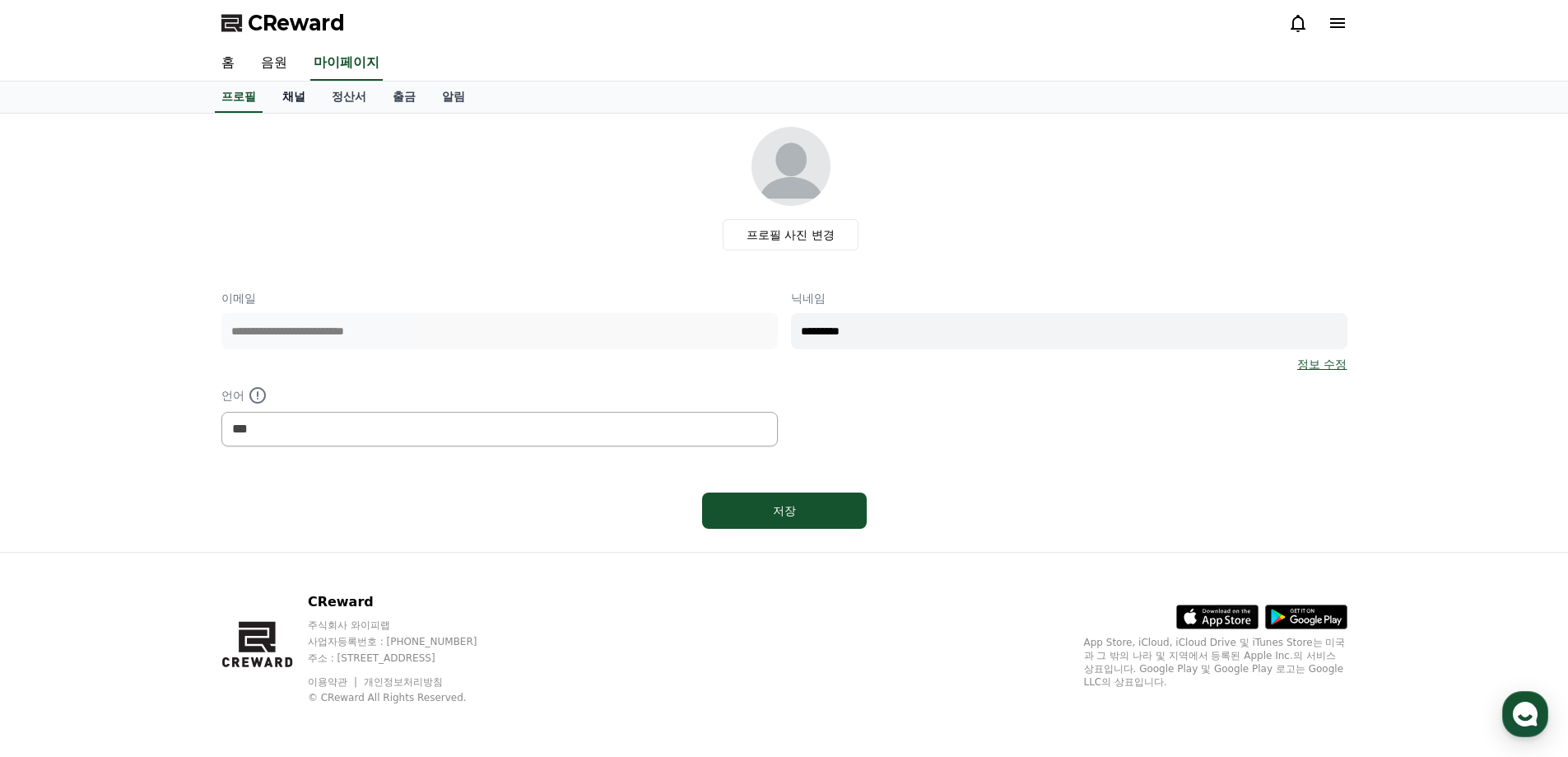
click at [298, 102] on link "채널" at bounding box center [293, 97] width 49 height 31
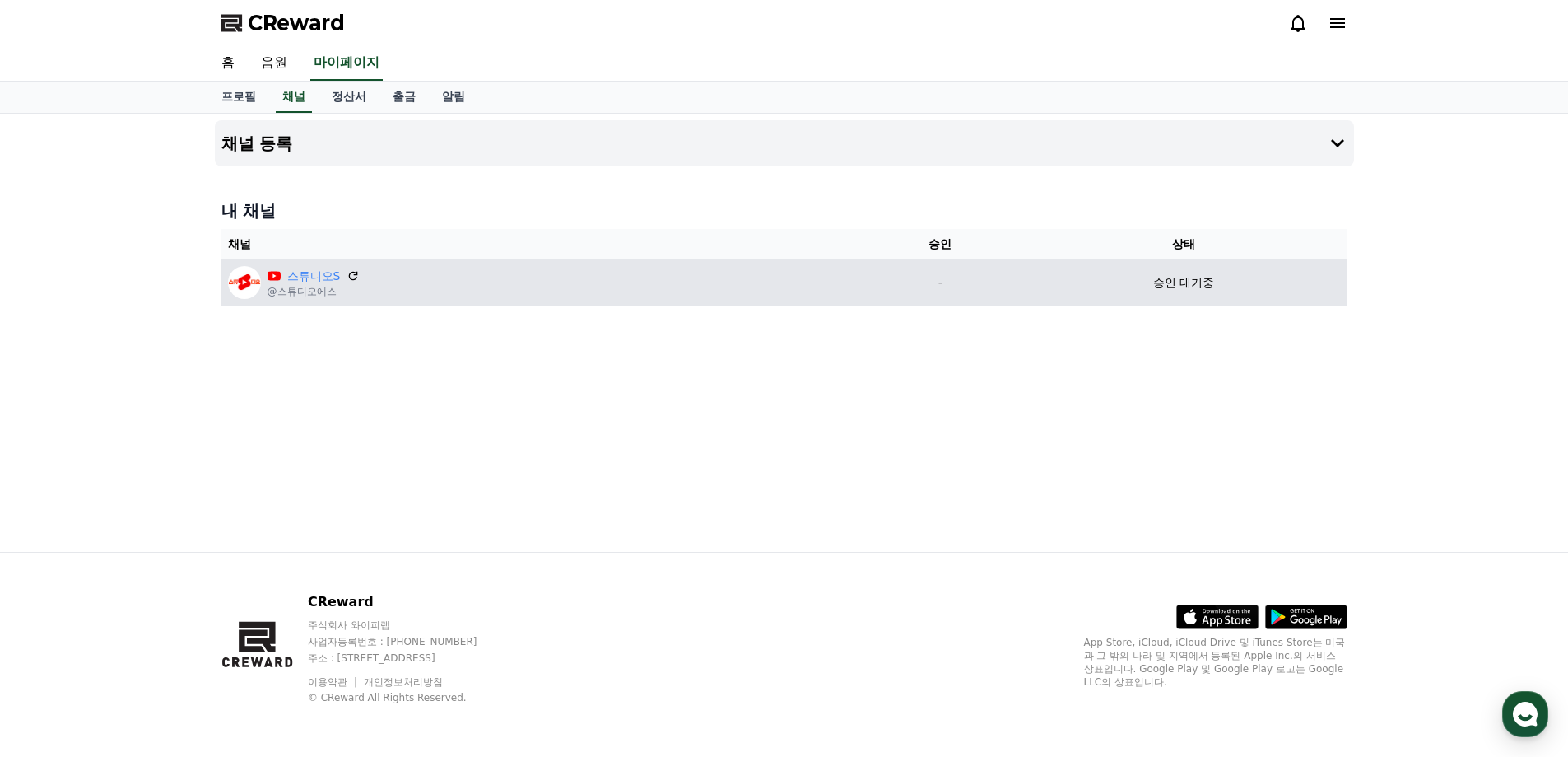
click at [1182, 284] on p "승인 대기중" at bounding box center [1184, 282] width 61 height 17
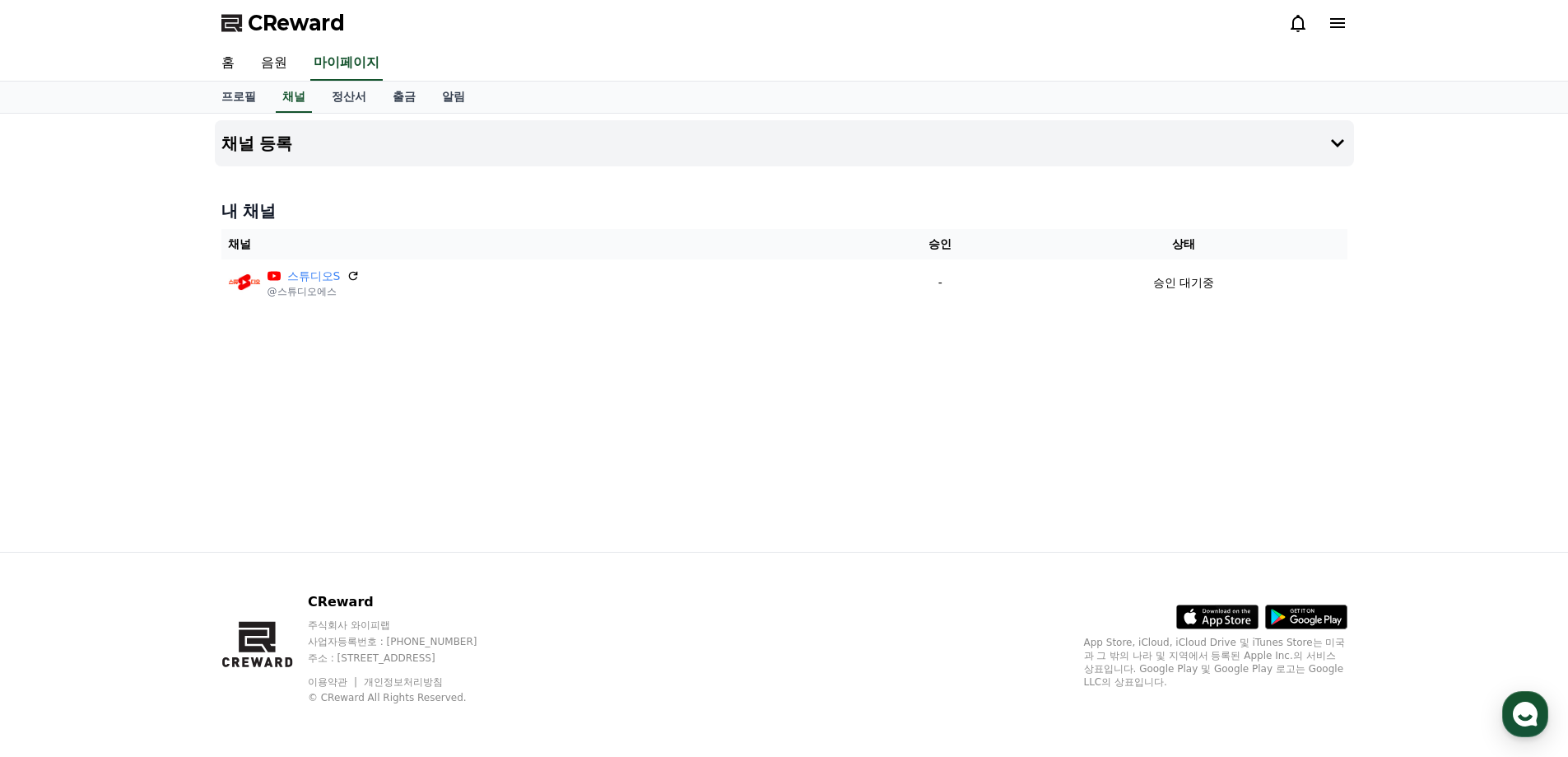
click at [1342, 20] on icon at bounding box center [1337, 22] width 15 height 10
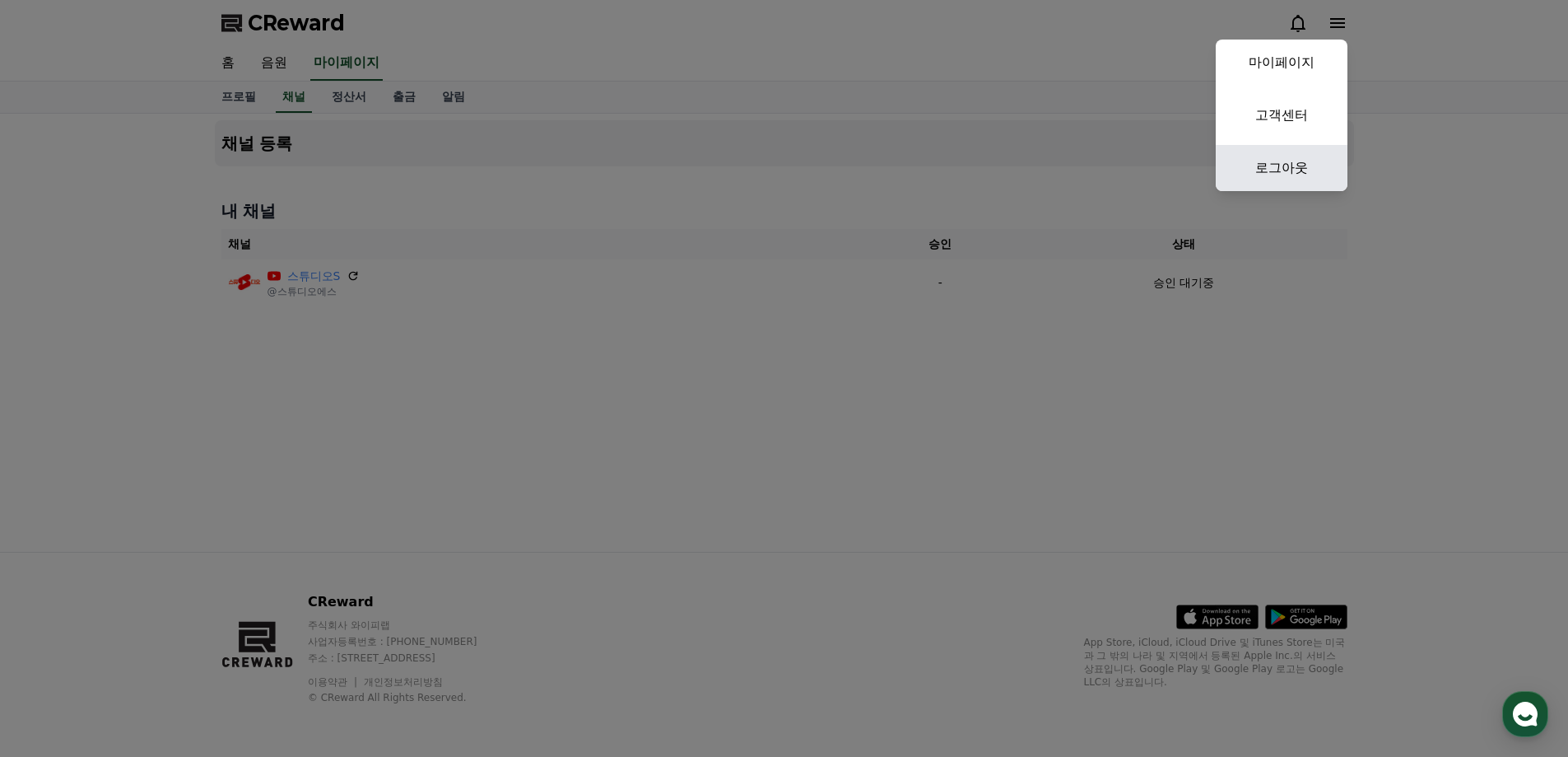
click at [1286, 162] on link "로그아웃" at bounding box center [1281, 167] width 132 height 46
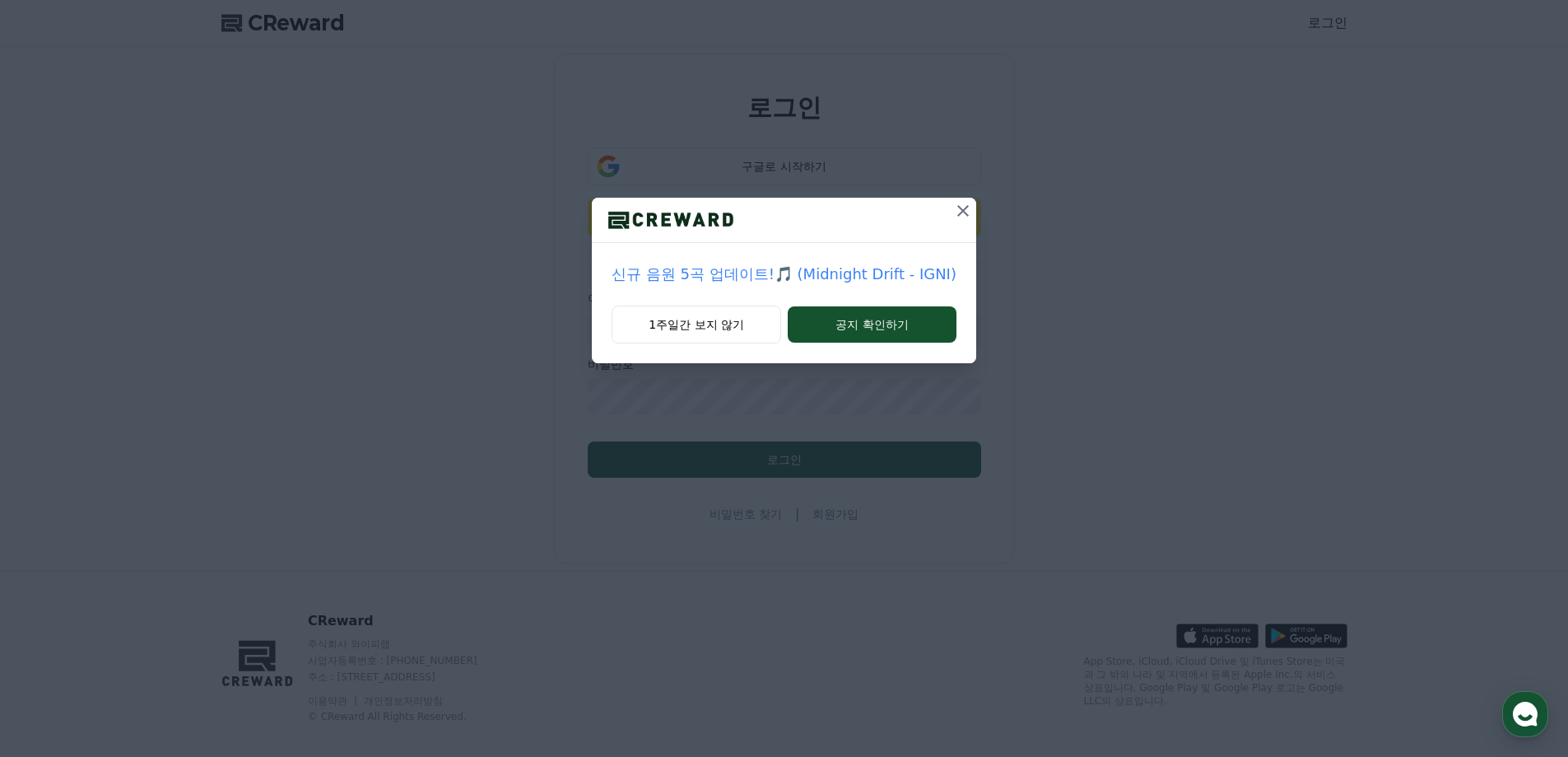
click at [963, 207] on icon at bounding box center [963, 211] width 20 height 20
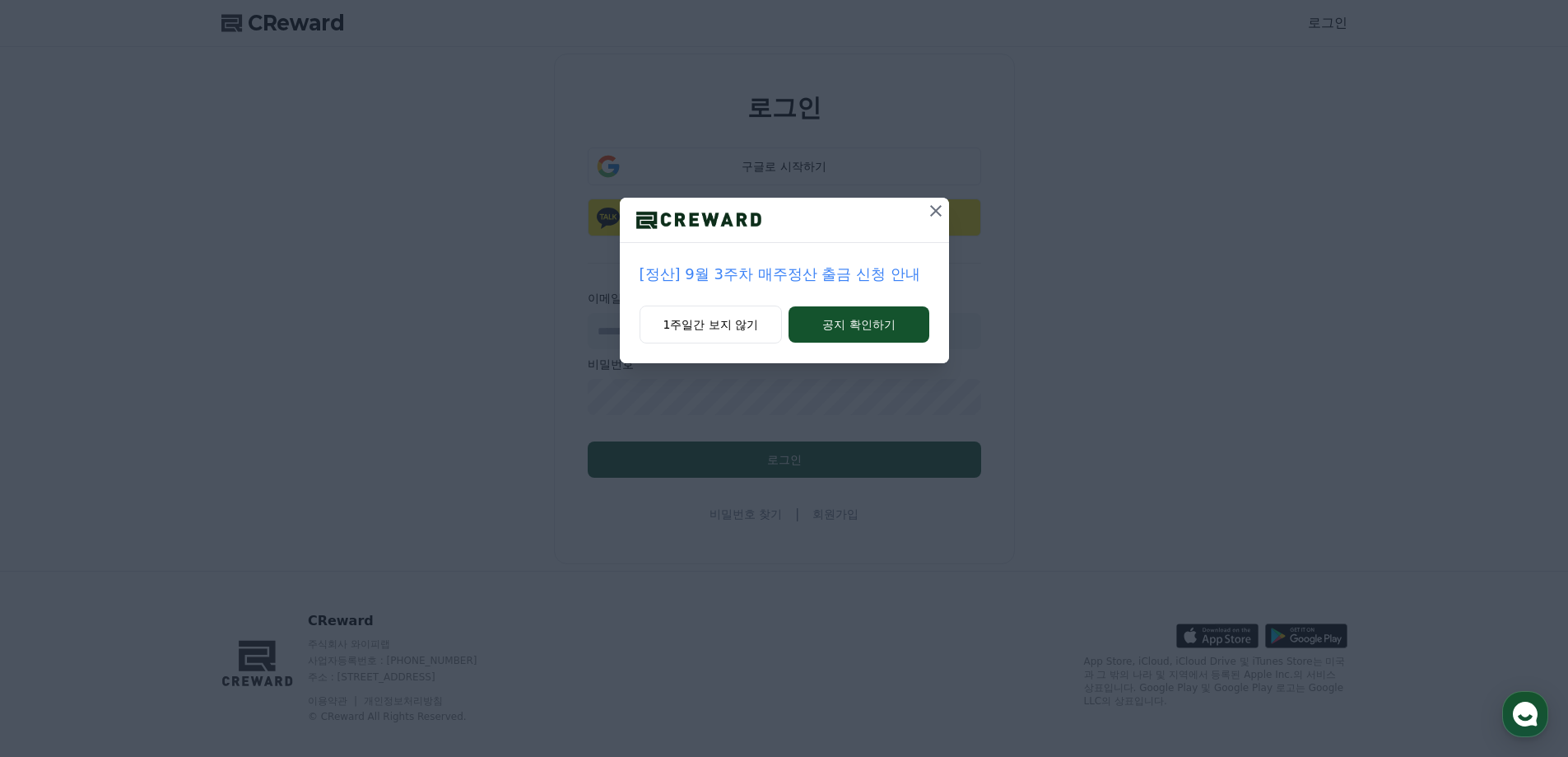
click at [937, 209] on icon at bounding box center [935, 210] width 12 height 12
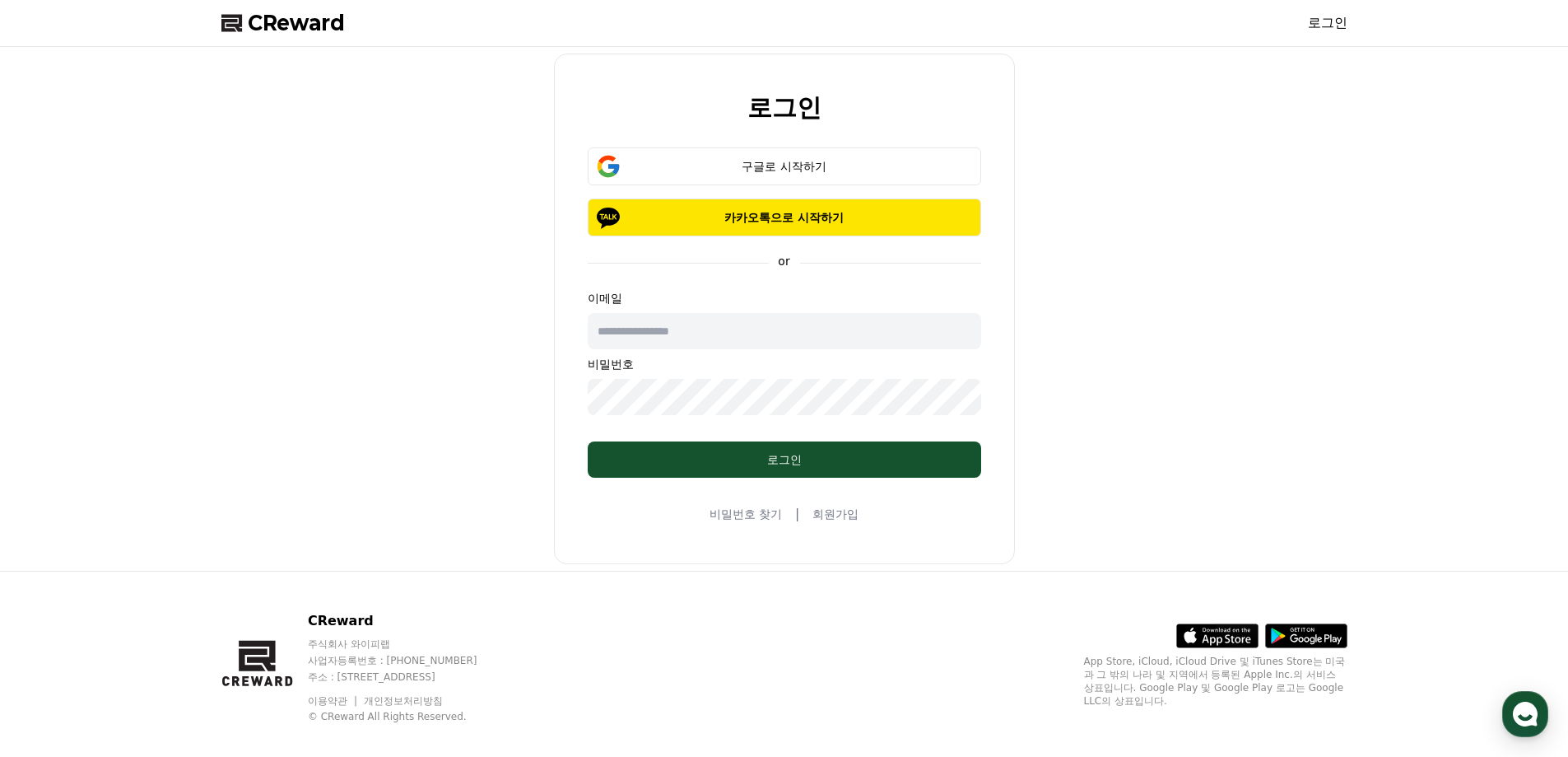
click at [761, 330] on input "text" at bounding box center [784, 330] width 393 height 36
type input "**********"
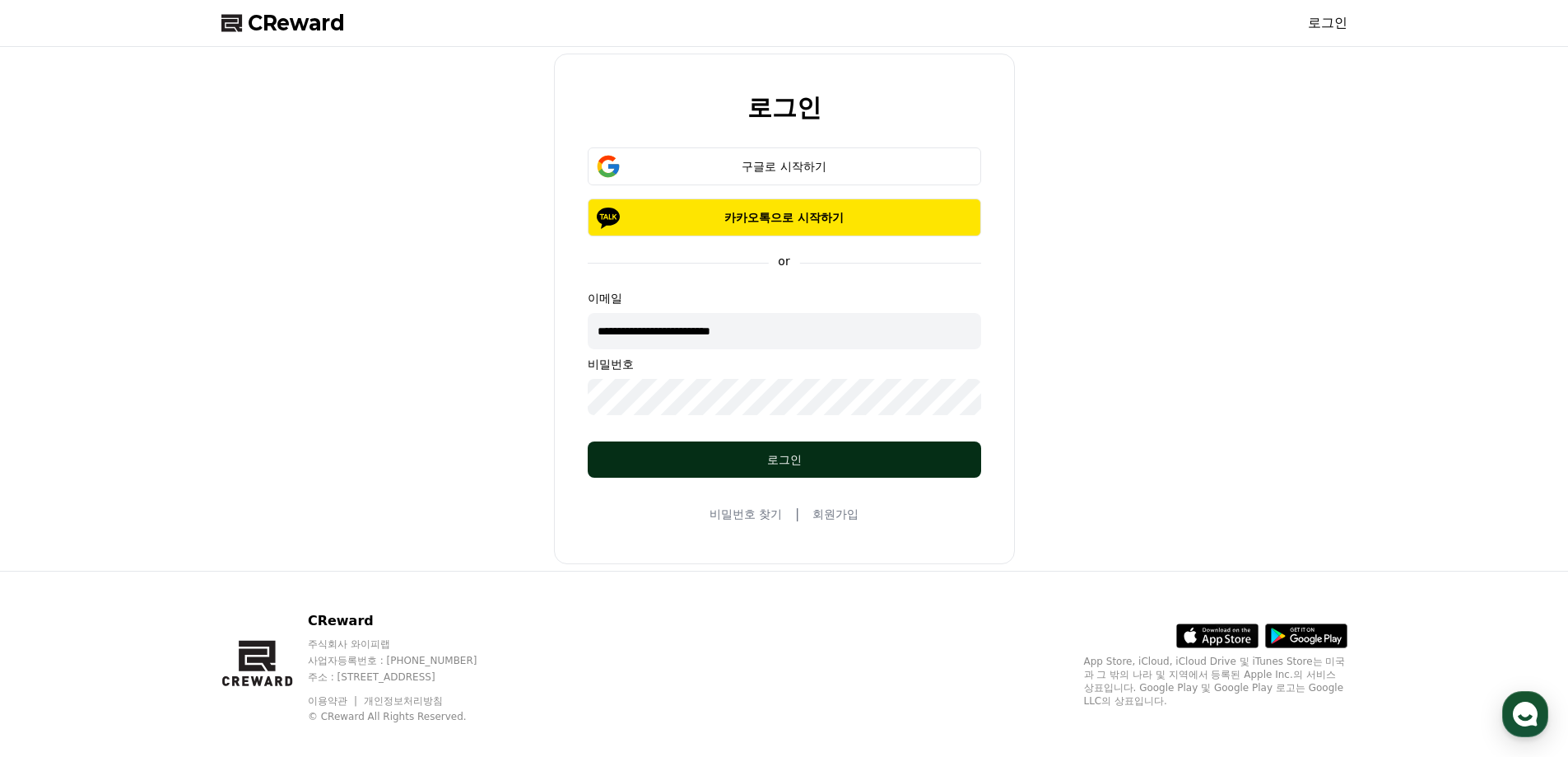
click at [758, 448] on button "로그인" at bounding box center [784, 460] width 393 height 36
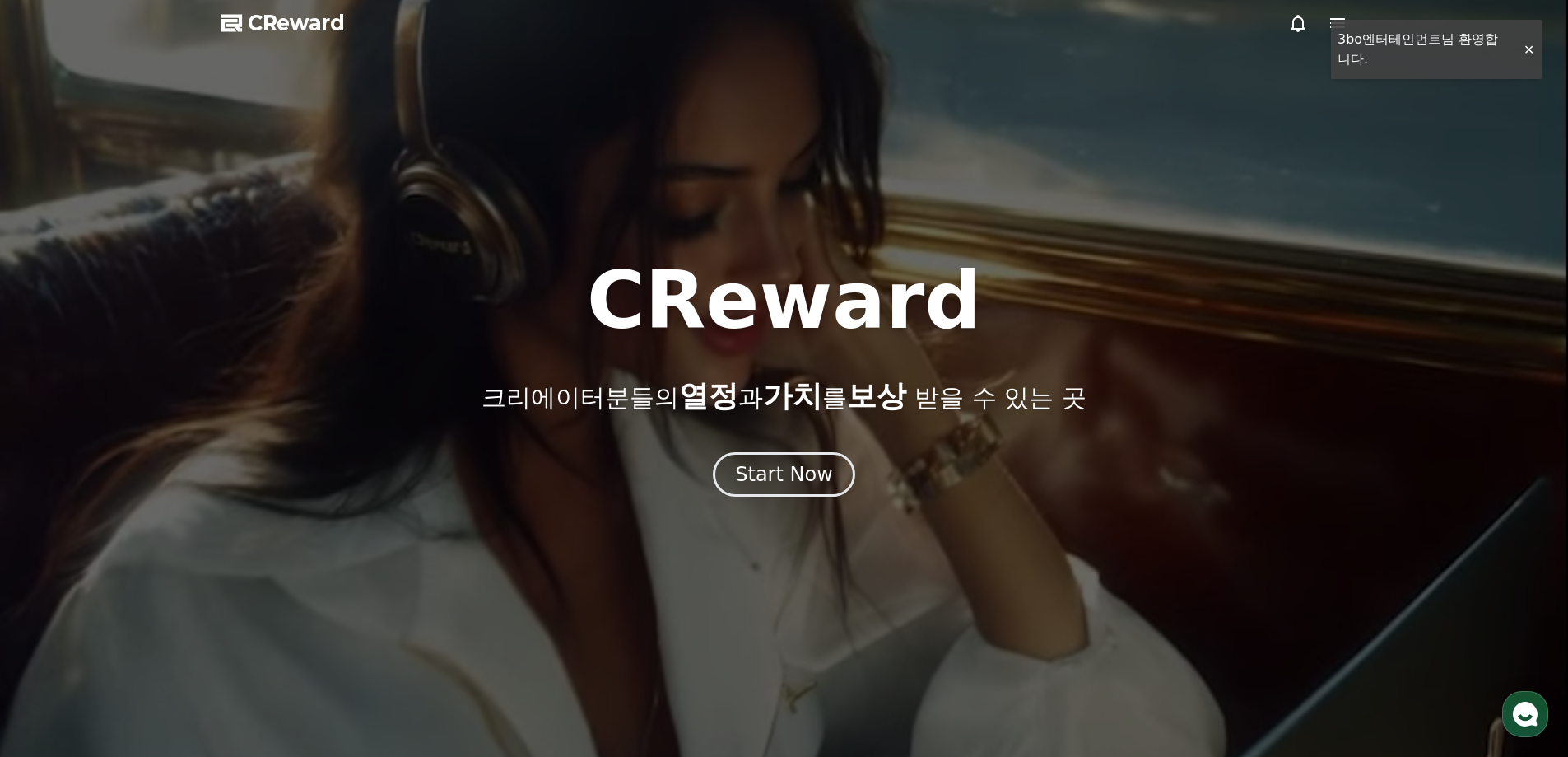
click at [1465, 38] on div at bounding box center [784, 378] width 1568 height 757
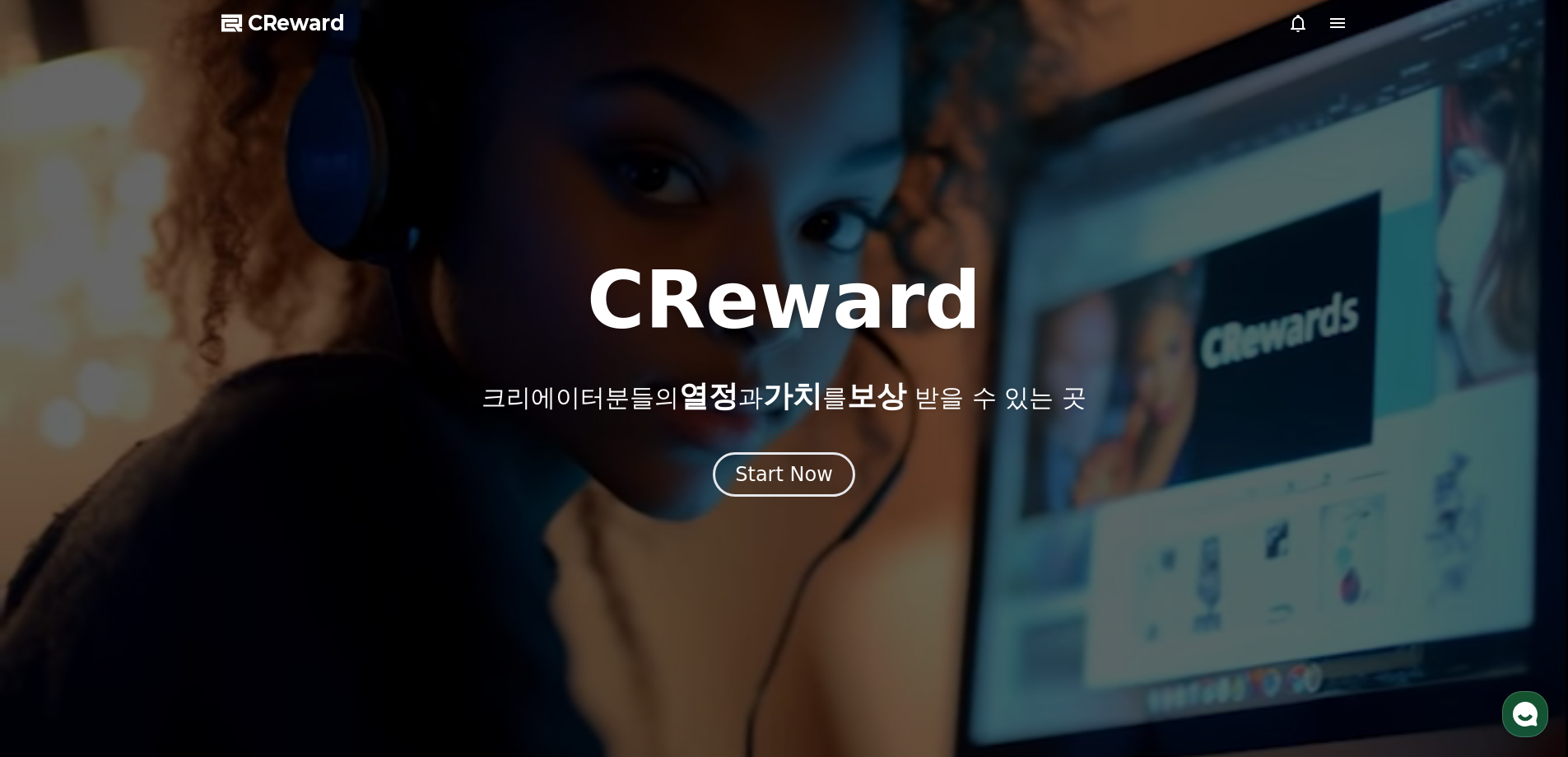
click at [1340, 22] on icon at bounding box center [1337, 22] width 15 height 10
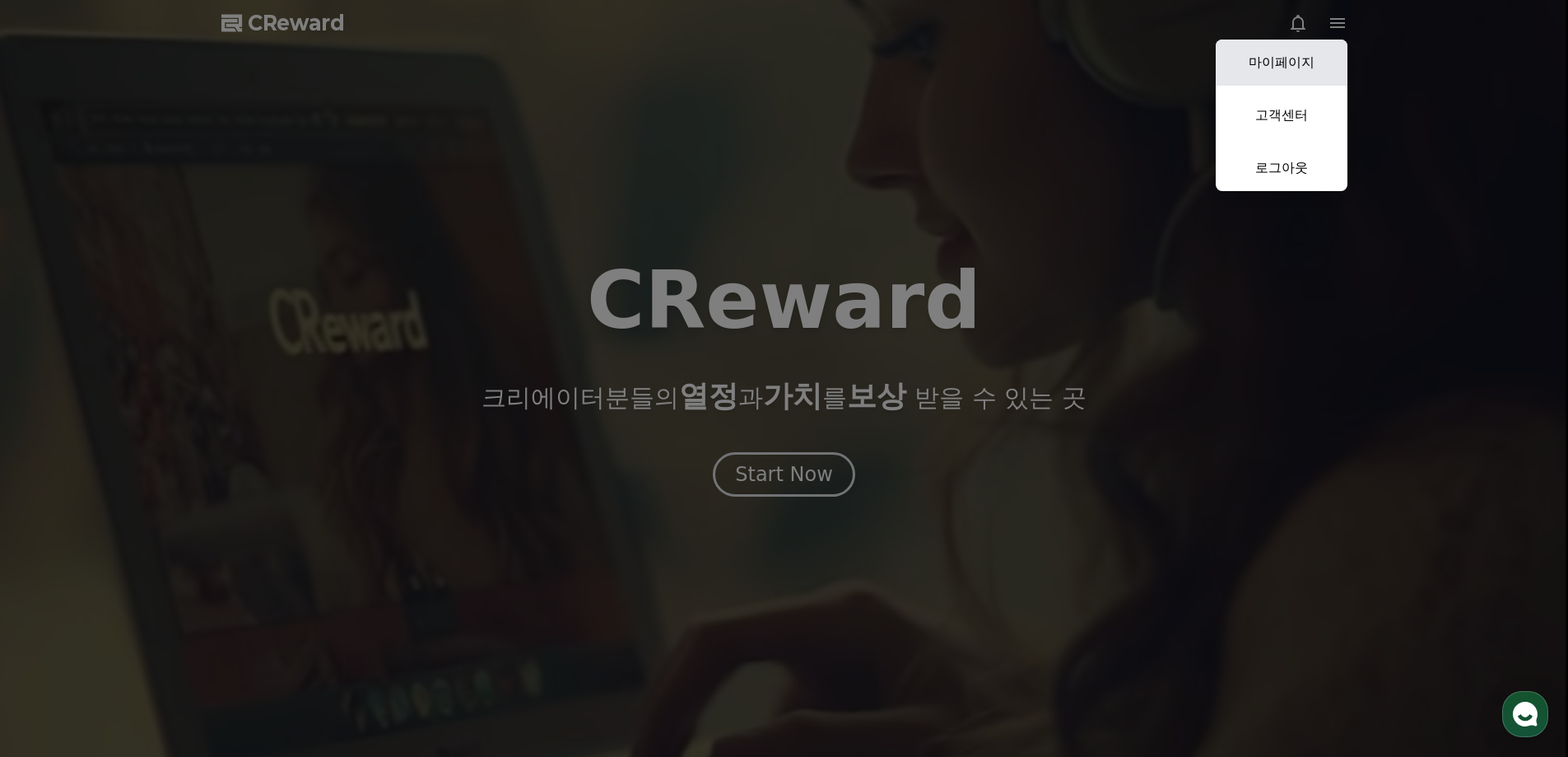
click at [1295, 57] on link "마이페이지" at bounding box center [1281, 62] width 132 height 46
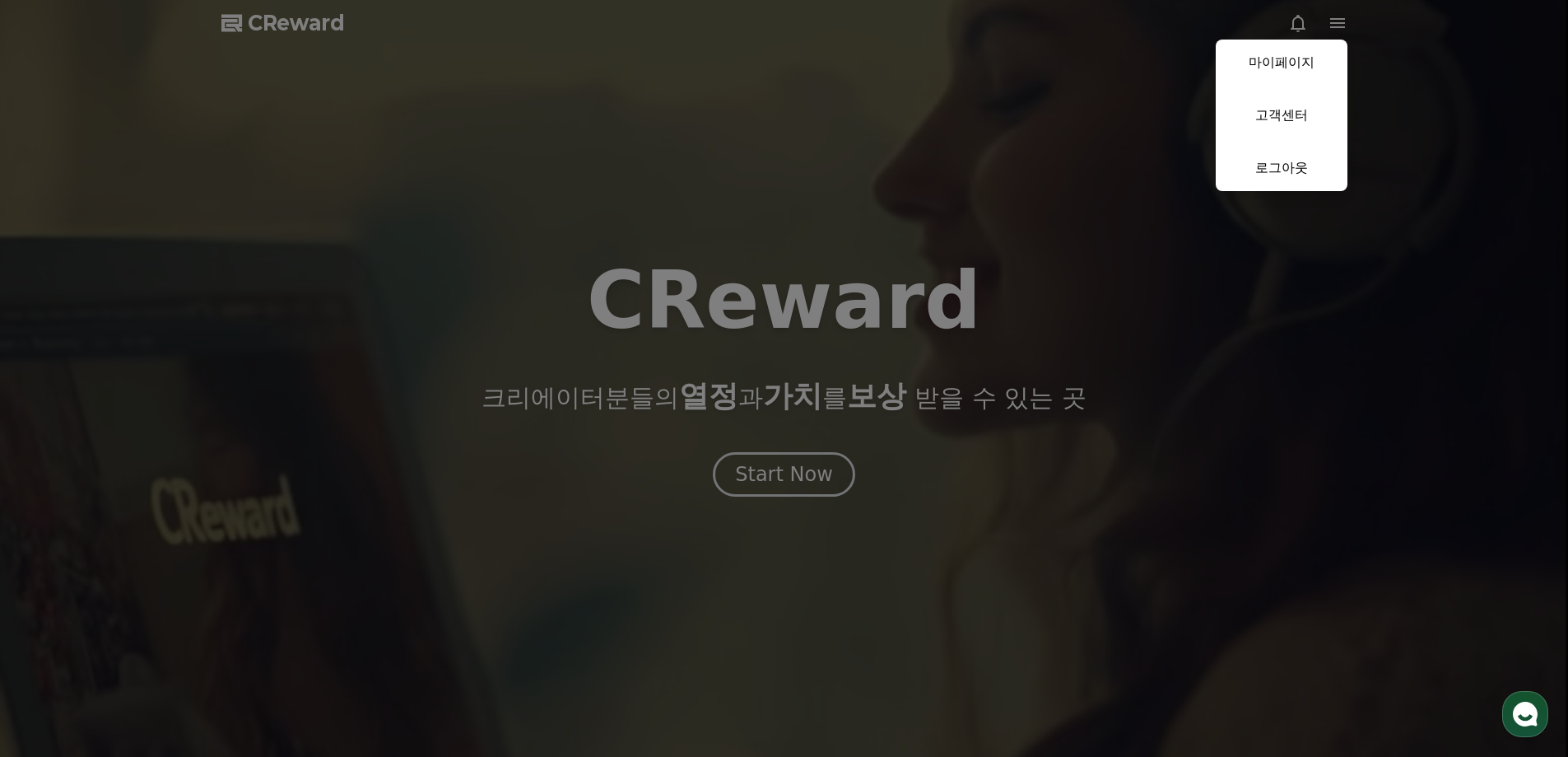
select select "**********"
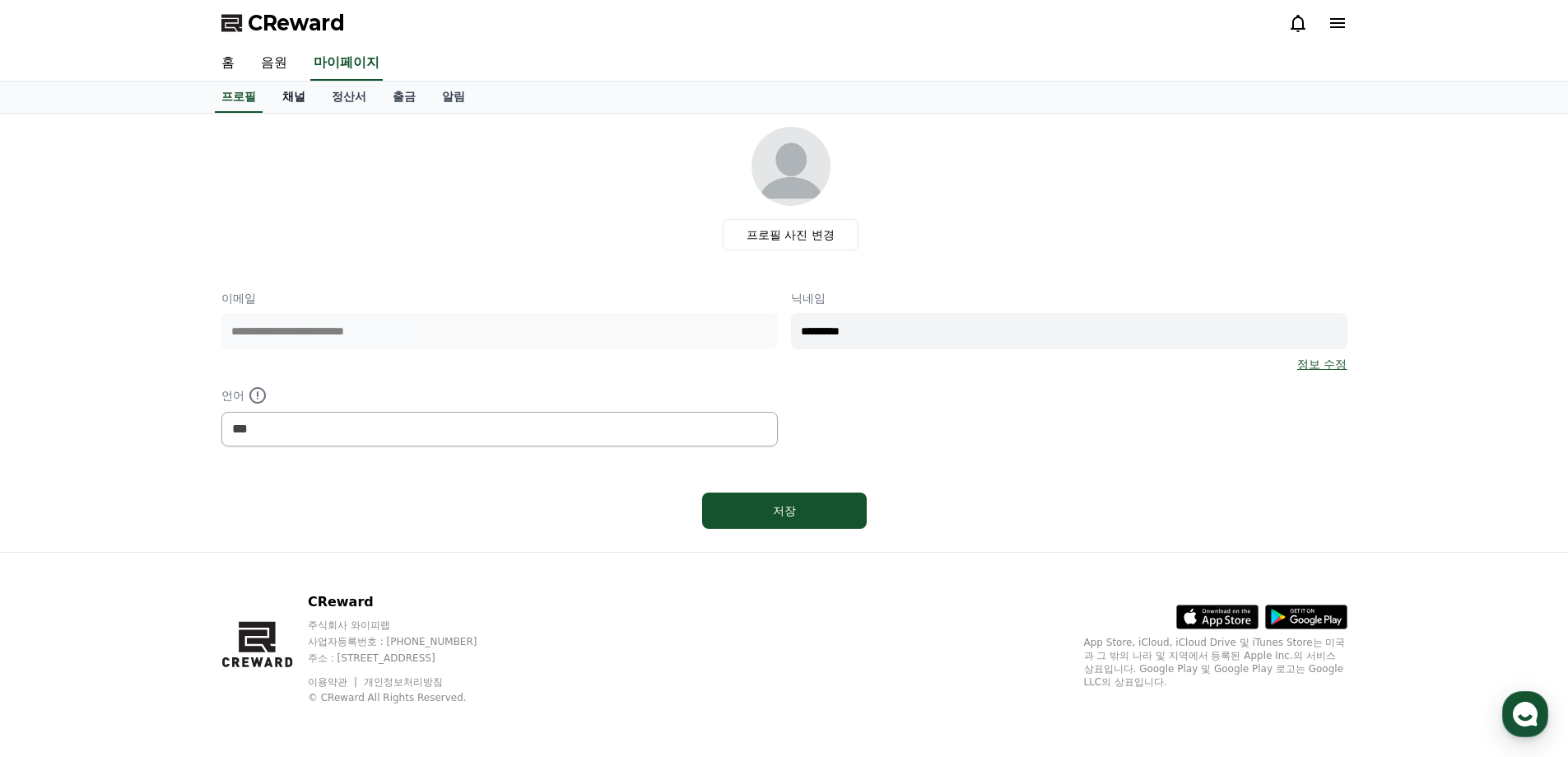
click at [303, 97] on link "채널" at bounding box center [293, 97] width 49 height 31
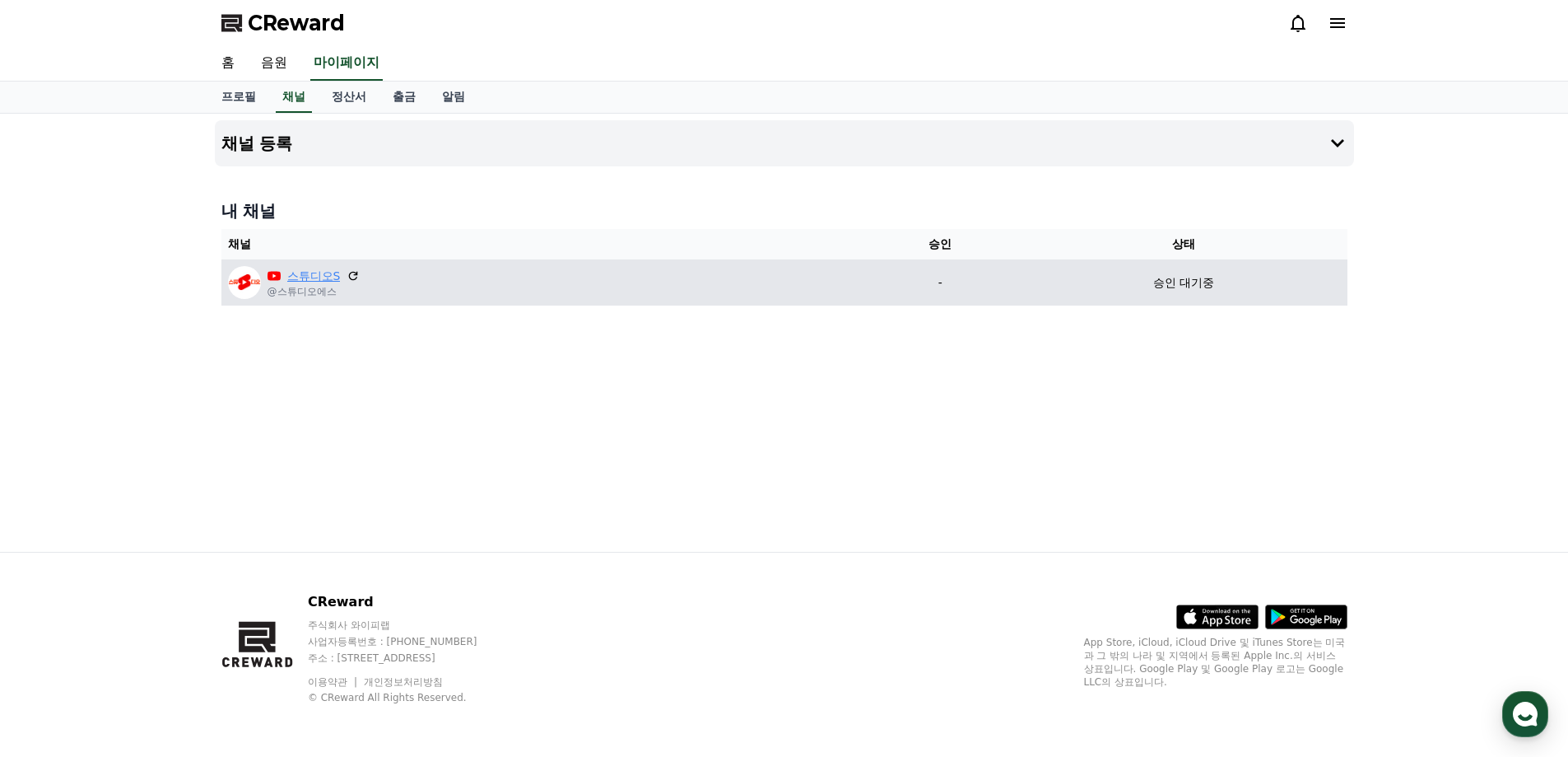
click at [299, 273] on link "스튜디오S" at bounding box center [314, 276] width 54 height 17
